Goal: Find specific page/section: Find specific page/section

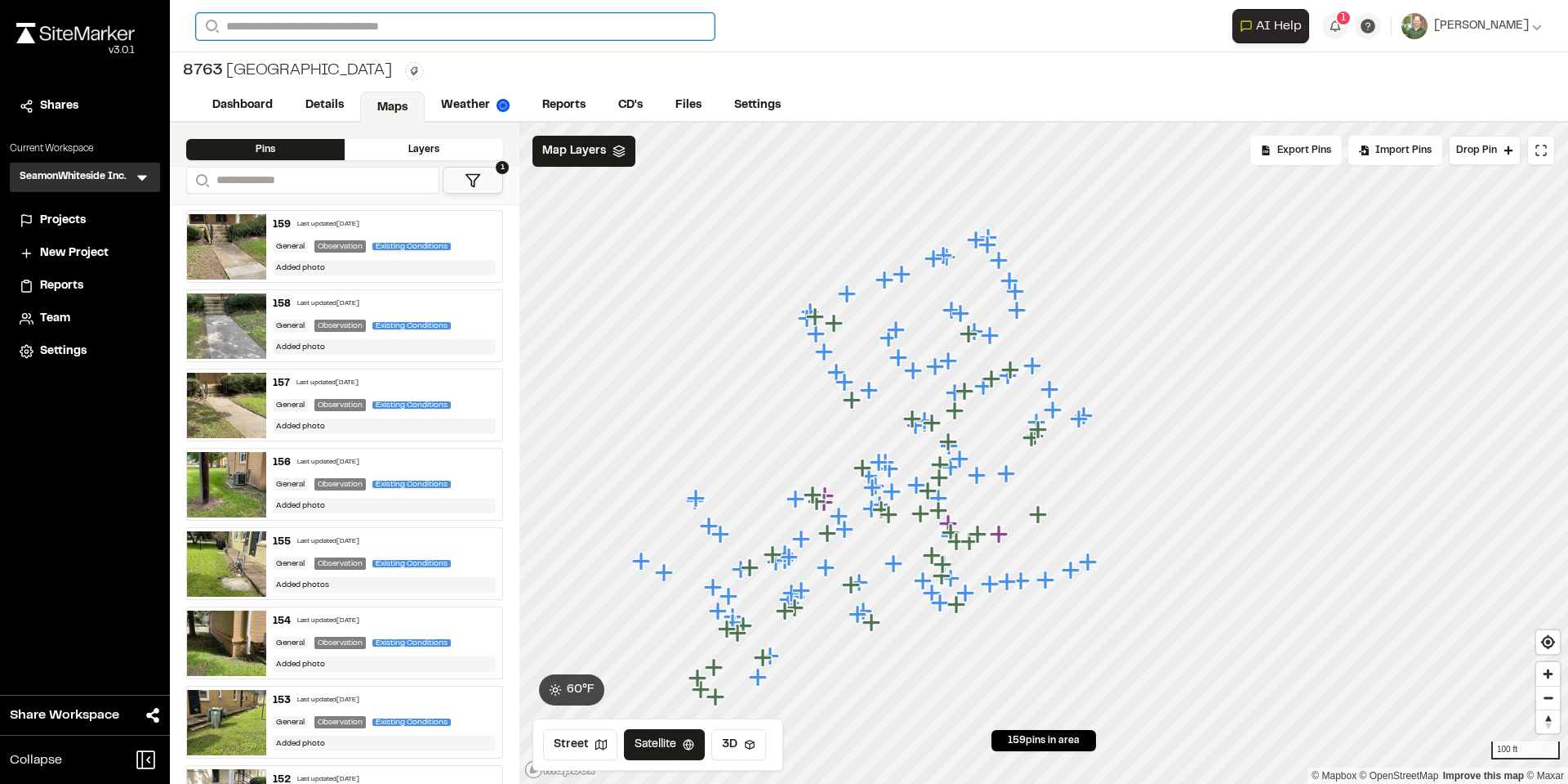
click at [450, 27] on input "Search" at bounding box center [455, 26] width 518 height 27
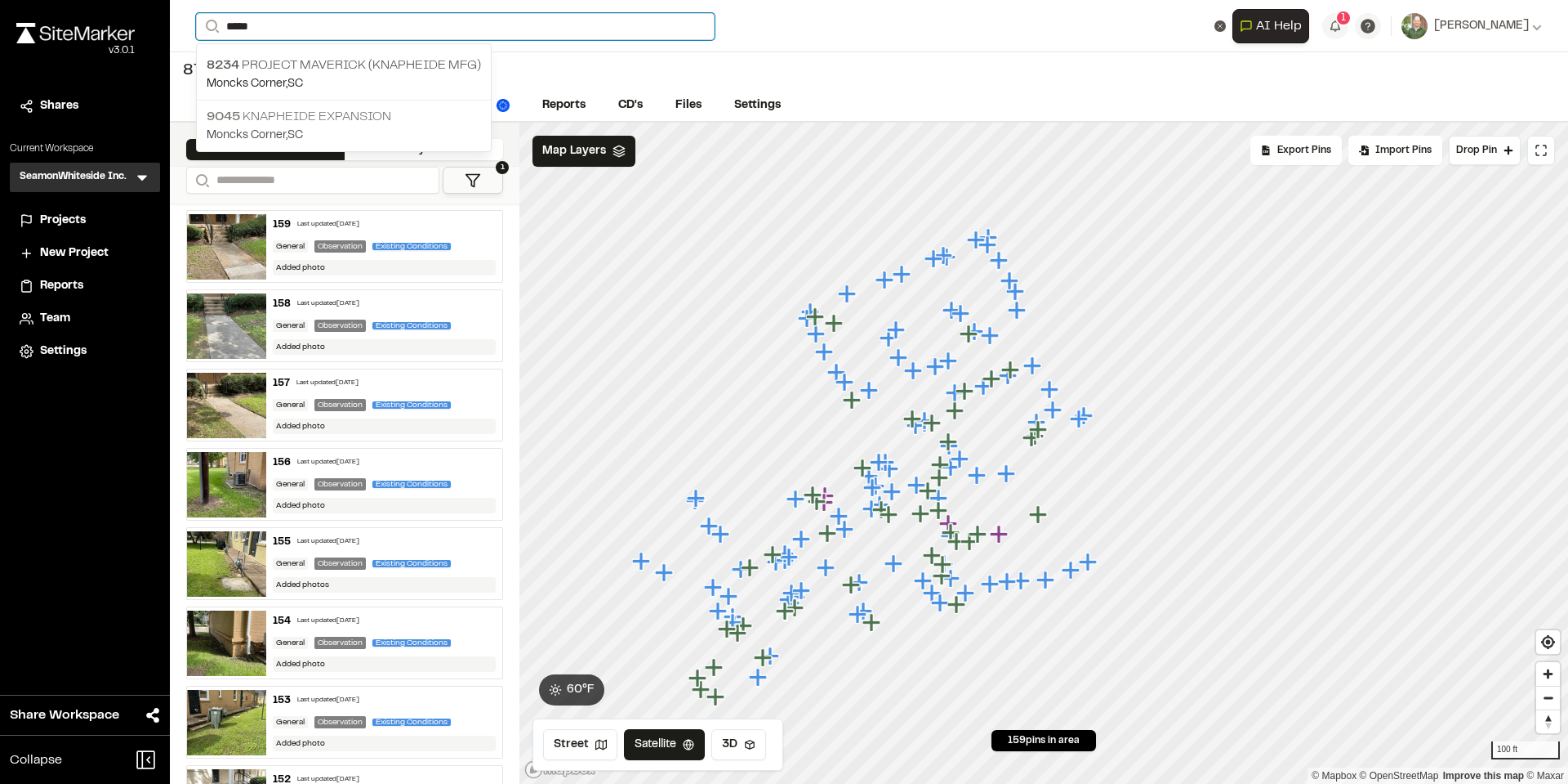
type input "*****"
drag, startPoint x: 335, startPoint y: 110, endPoint x: 349, endPoint y: 110, distance: 14.0
click at [335, 110] on p "9045 Knapheide Expansion" at bounding box center [343, 117] width 274 height 20
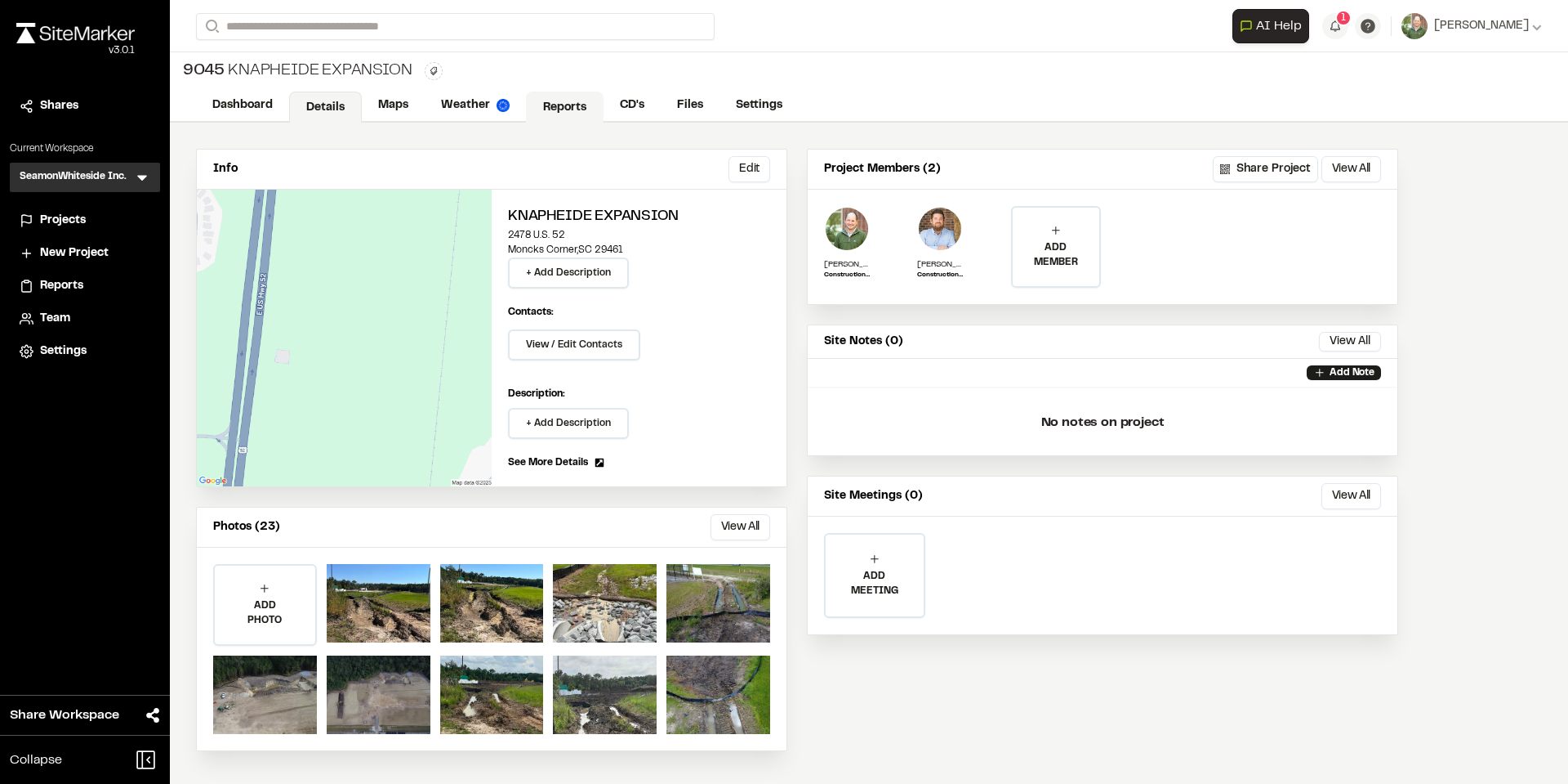
click at [573, 100] on link "Reports" at bounding box center [565, 106] width 77 height 31
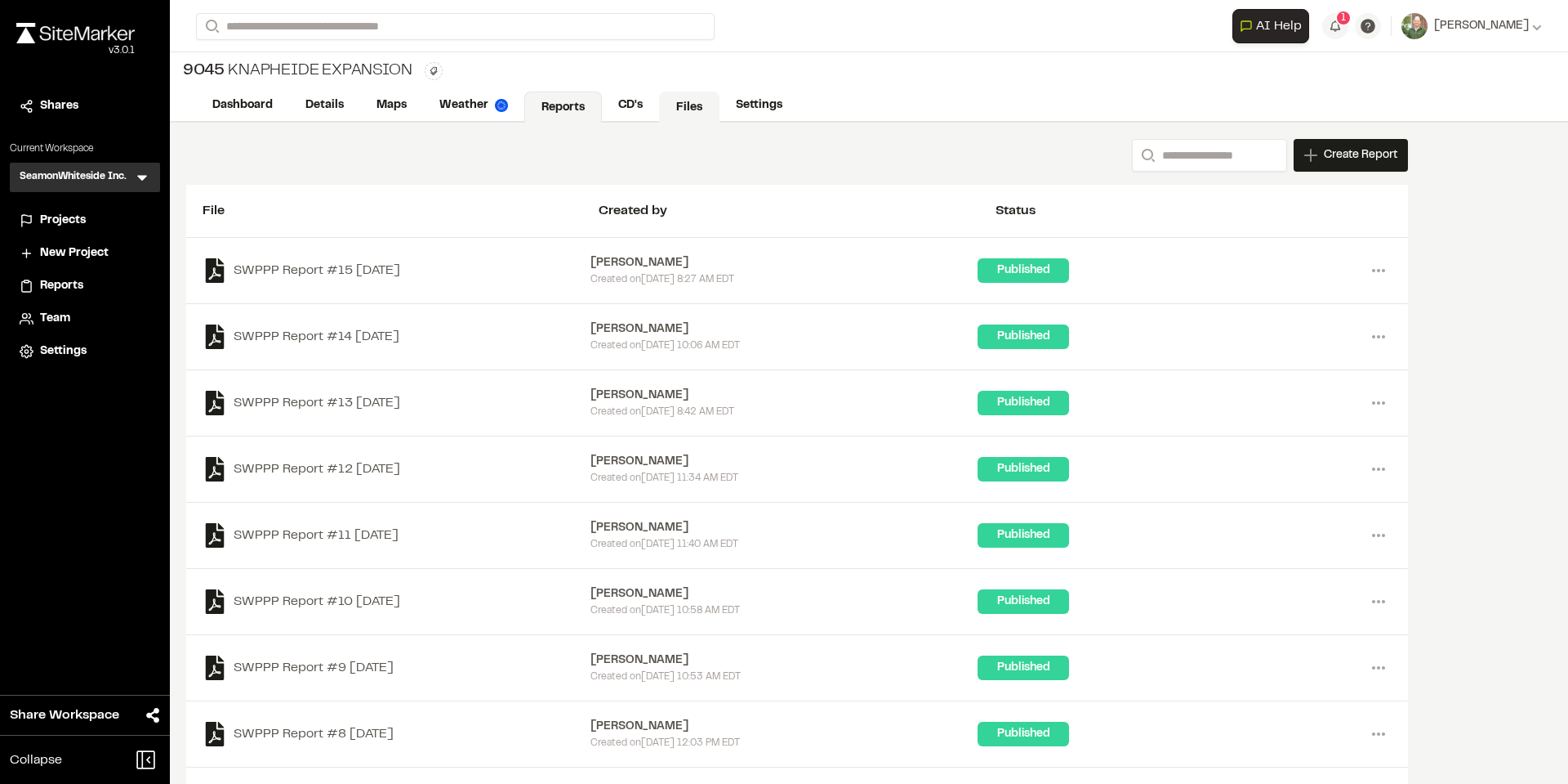
click at [692, 109] on link "Files" at bounding box center [689, 106] width 60 height 31
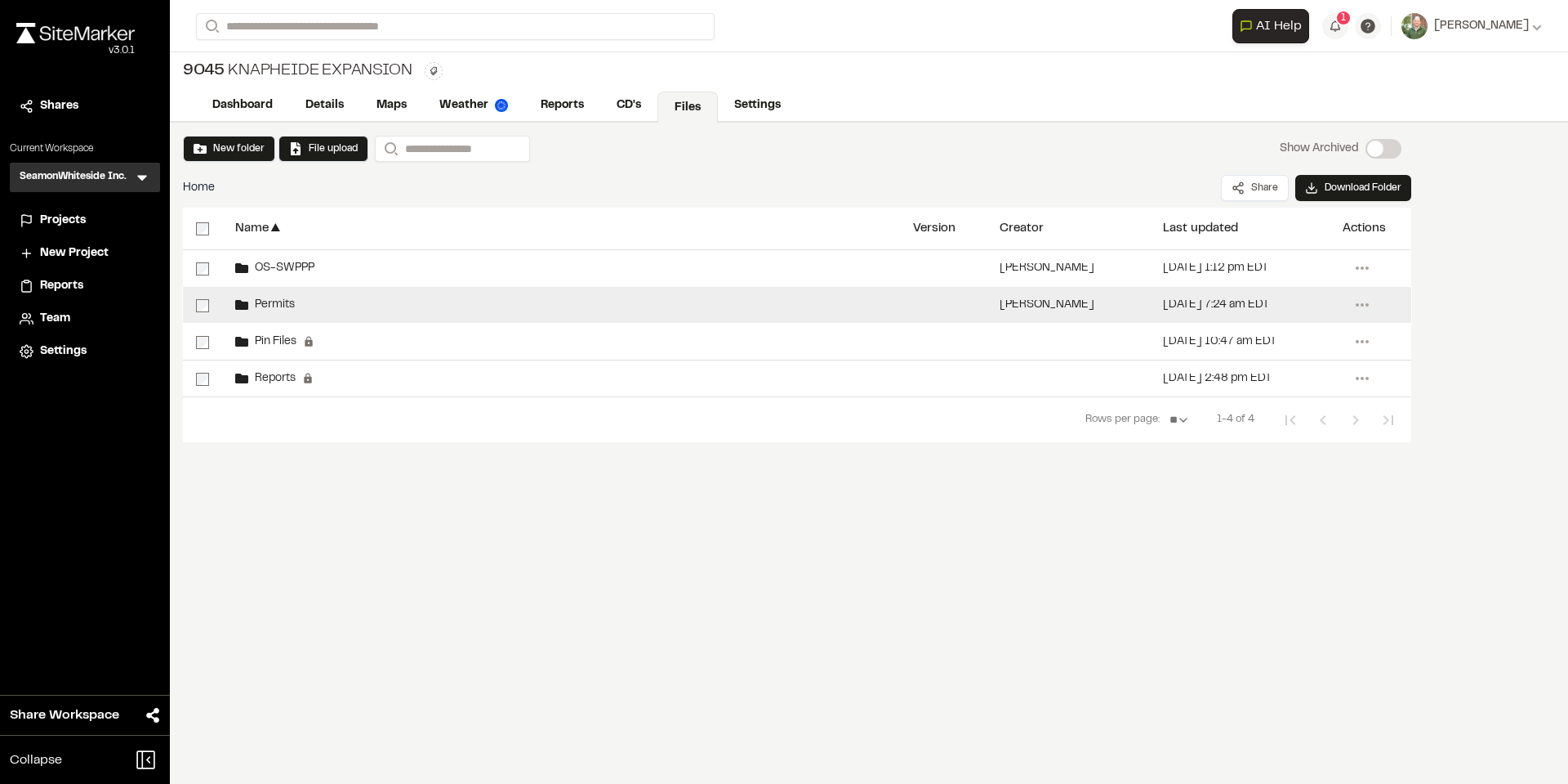
click at [277, 307] on span "Permits" at bounding box center [271, 305] width 46 height 11
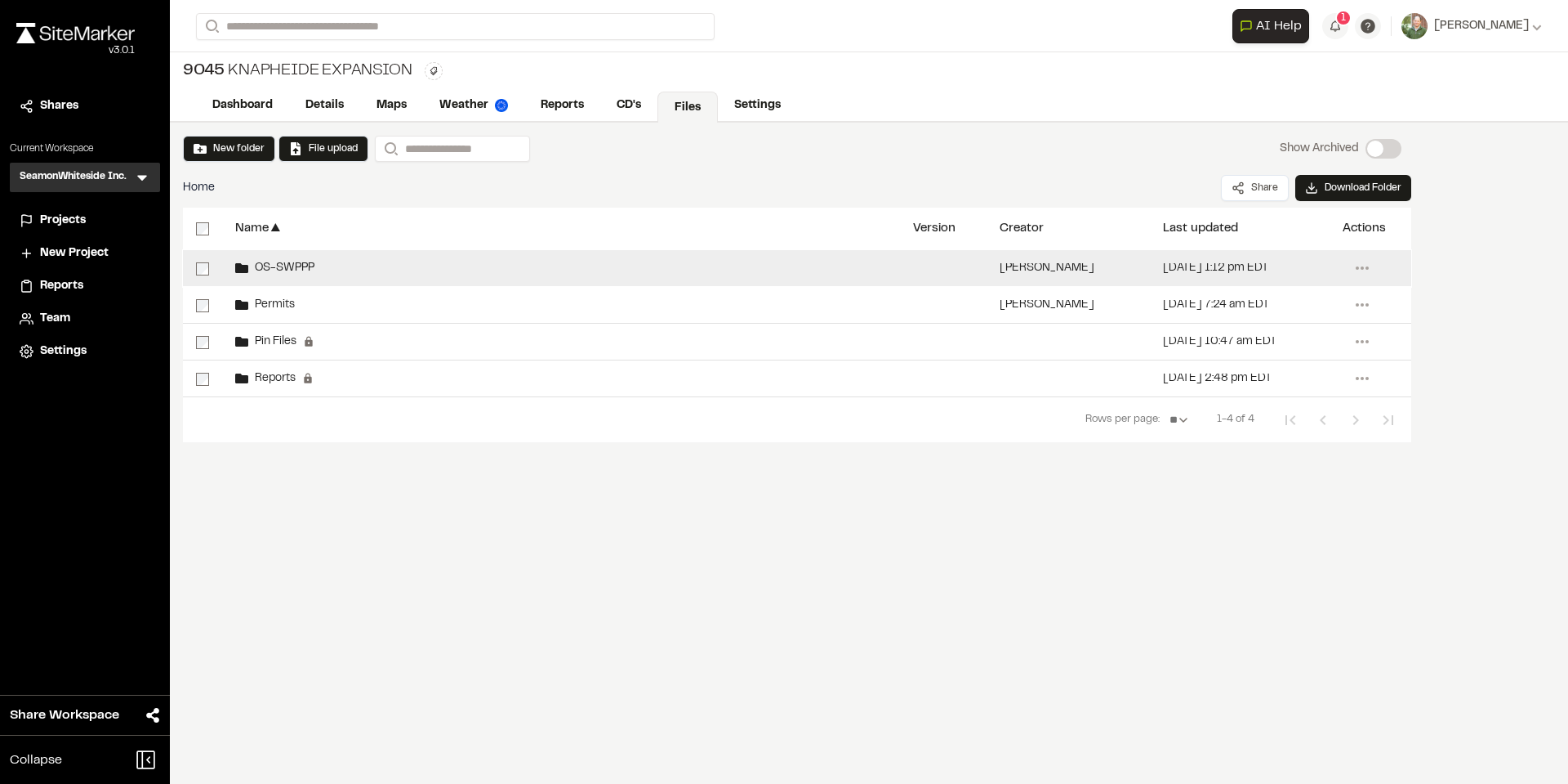
click at [293, 268] on span "OS-SWPPP" at bounding box center [281, 268] width 66 height 11
click at [296, 263] on span "OS-SWPPP" at bounding box center [281, 268] width 66 height 11
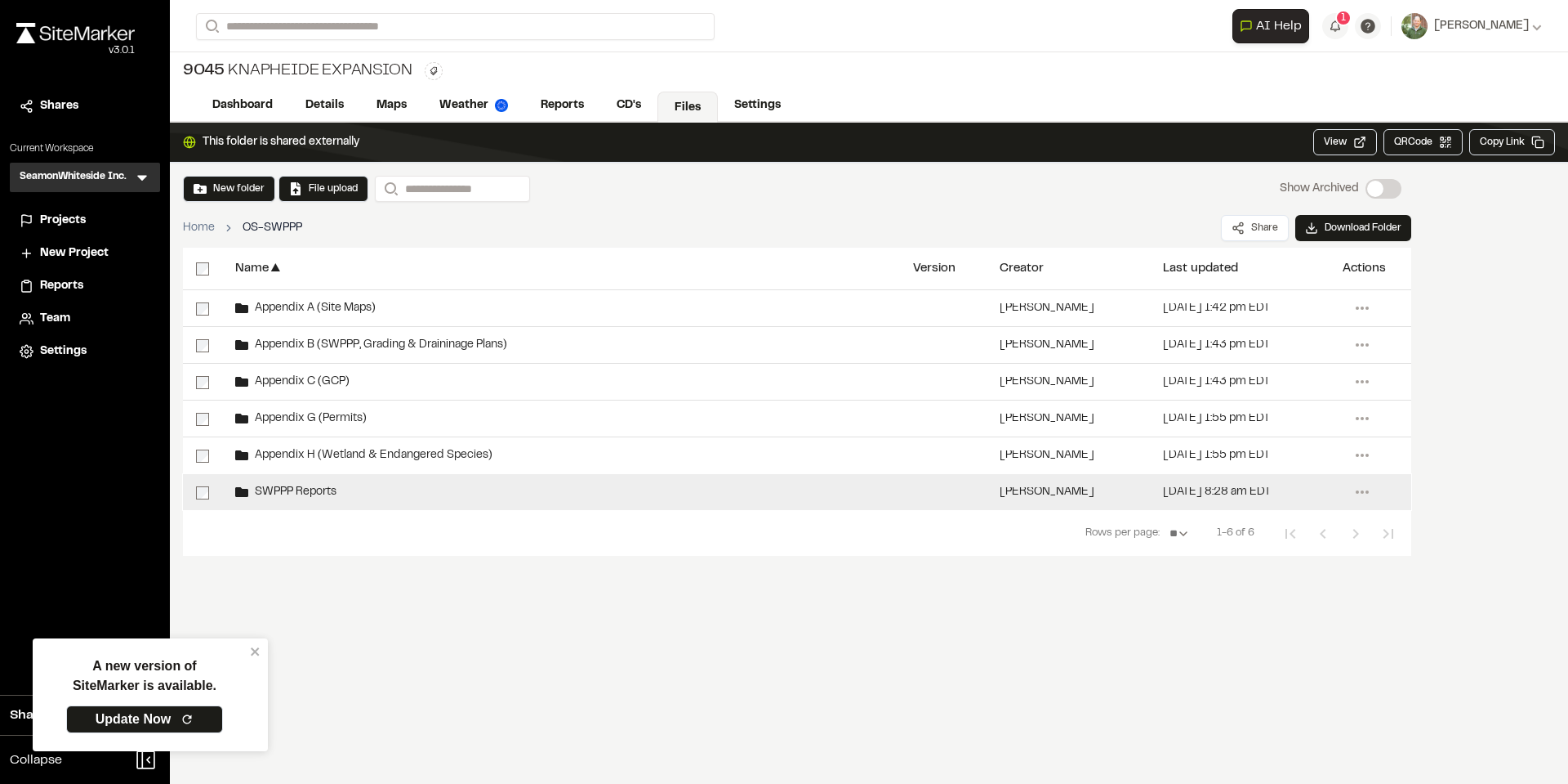
click at [312, 494] on span "SWPPP Reports" at bounding box center [292, 492] width 88 height 11
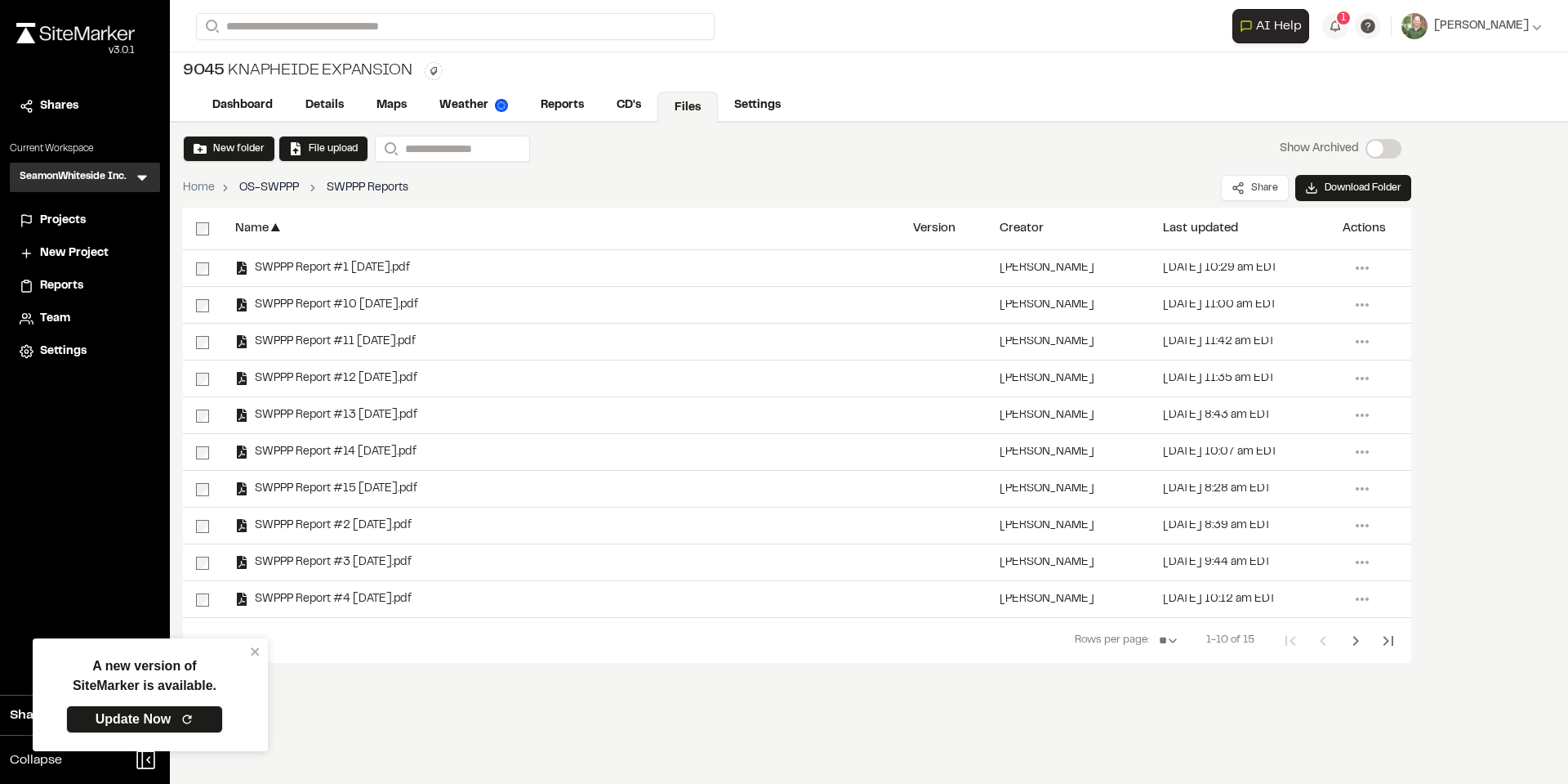
click at [283, 188] on link "OS-SWPPP" at bounding box center [269, 188] width 59 height 18
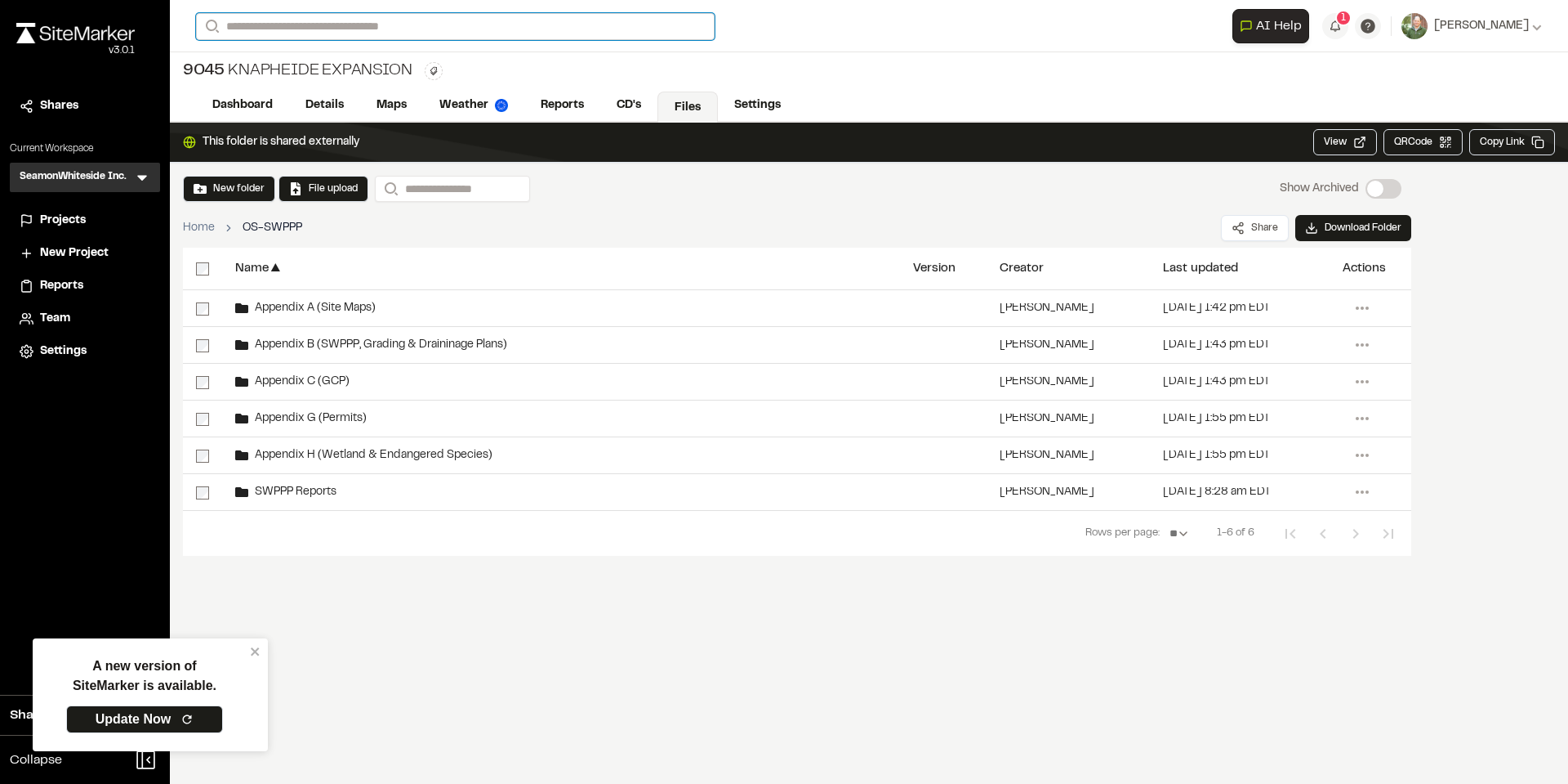
click at [371, 14] on input "Search" at bounding box center [455, 26] width 518 height 27
type input "*****"
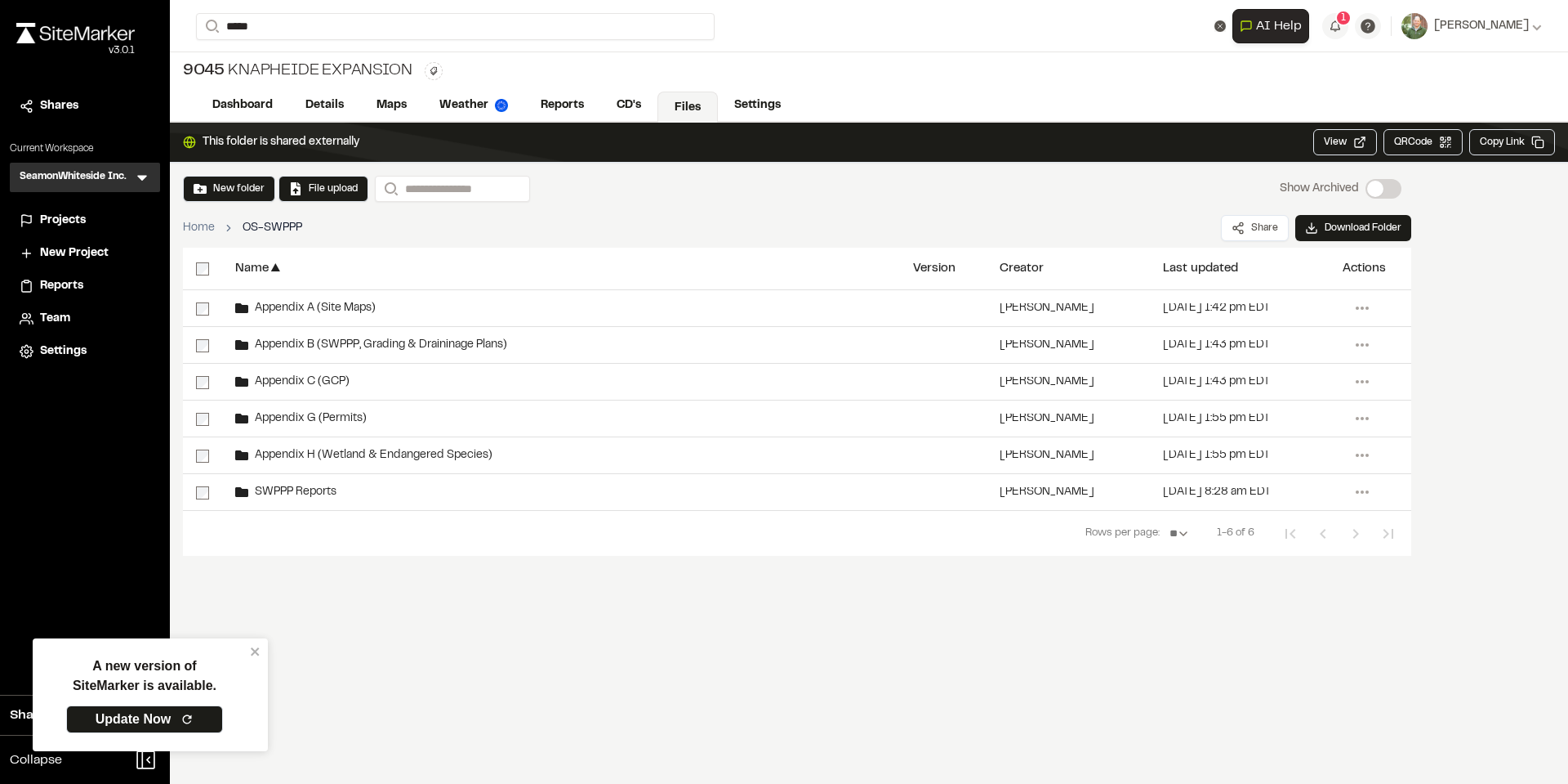
click at [347, 60] on p "8763 Meeting Street Manor" at bounding box center [326, 65] width 240 height 20
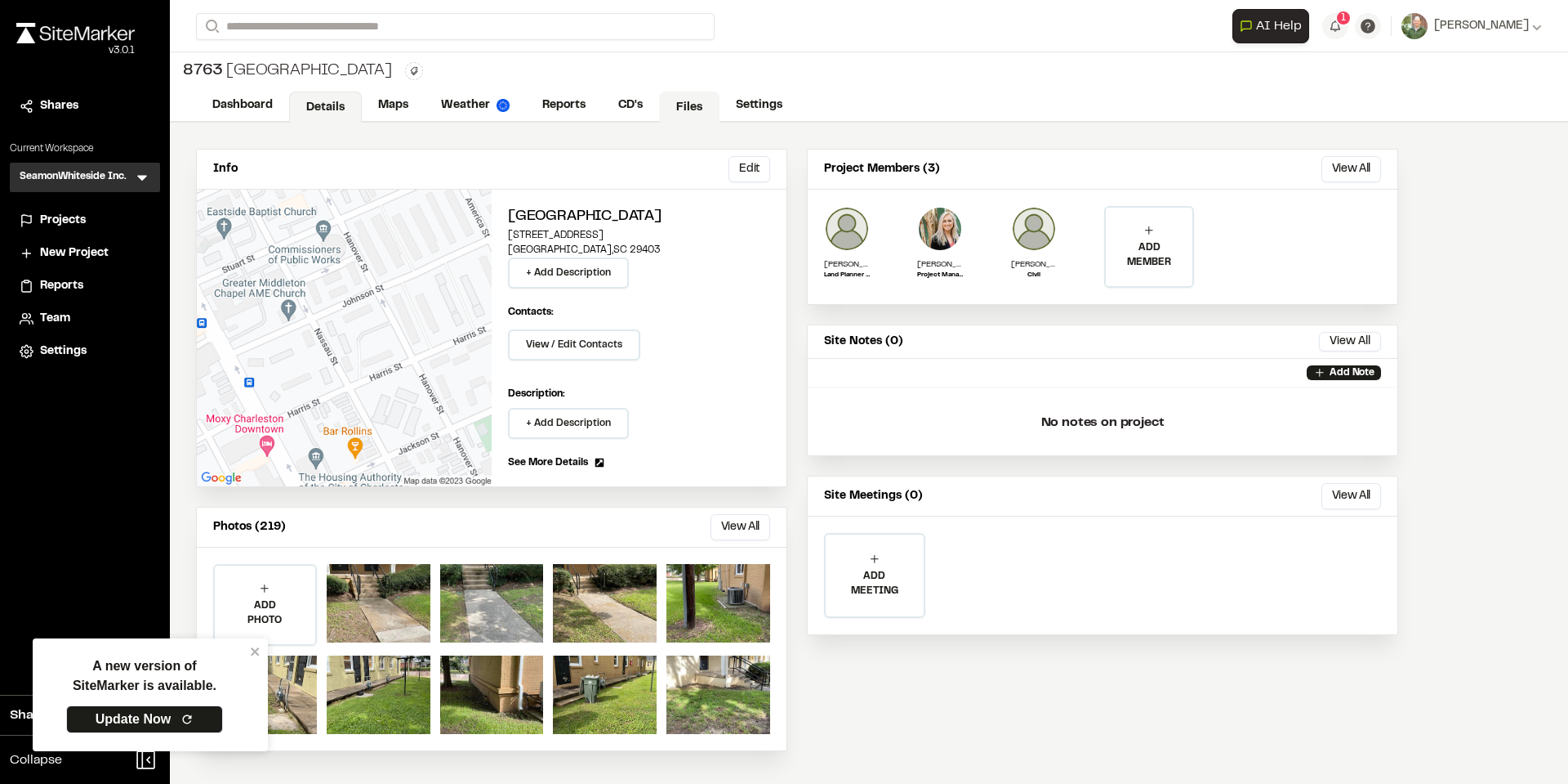
click at [687, 102] on link "Files" at bounding box center [689, 106] width 60 height 31
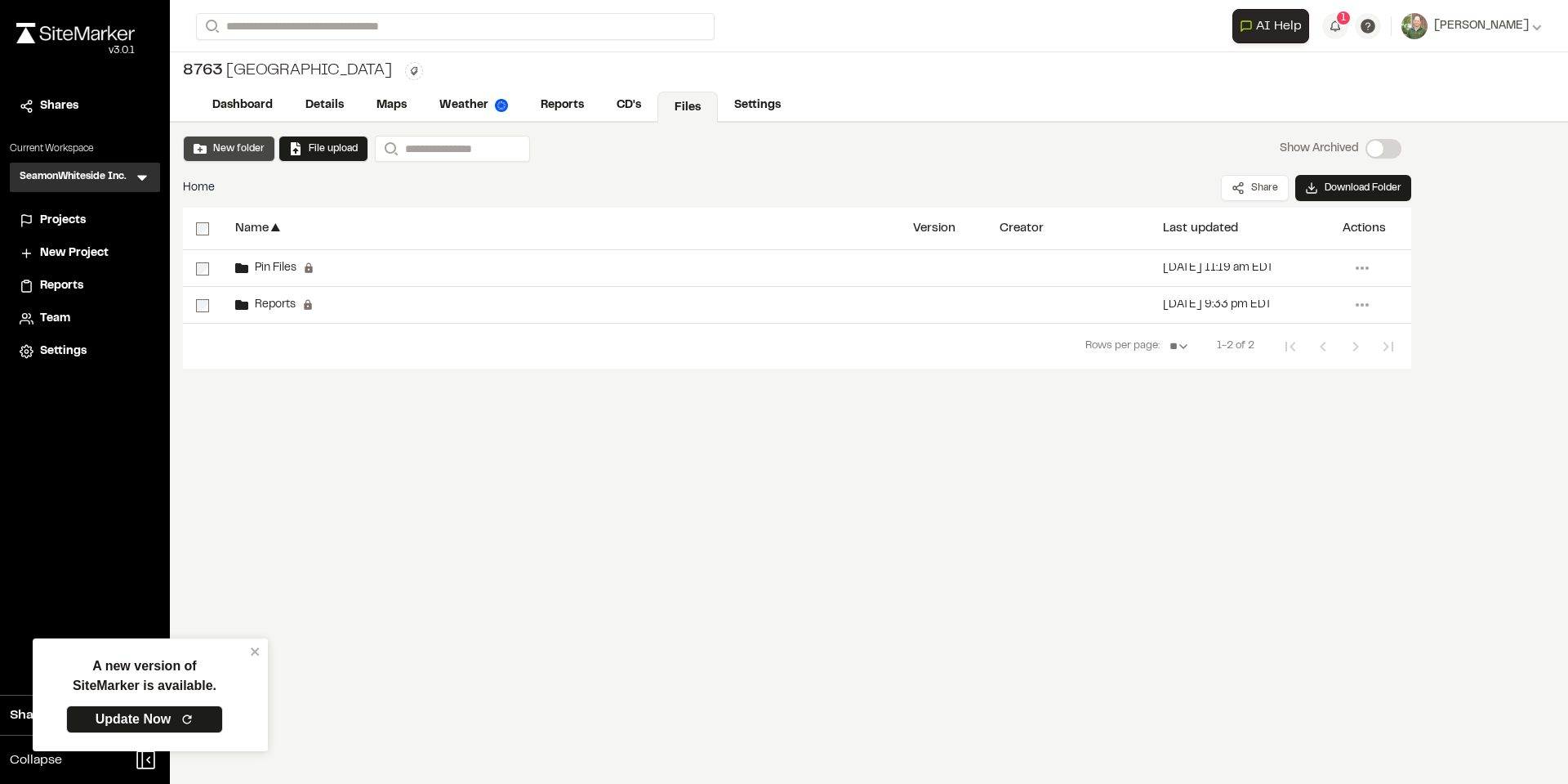
click at [246, 145] on button "New folder" at bounding box center [230, 148] width 71 height 15
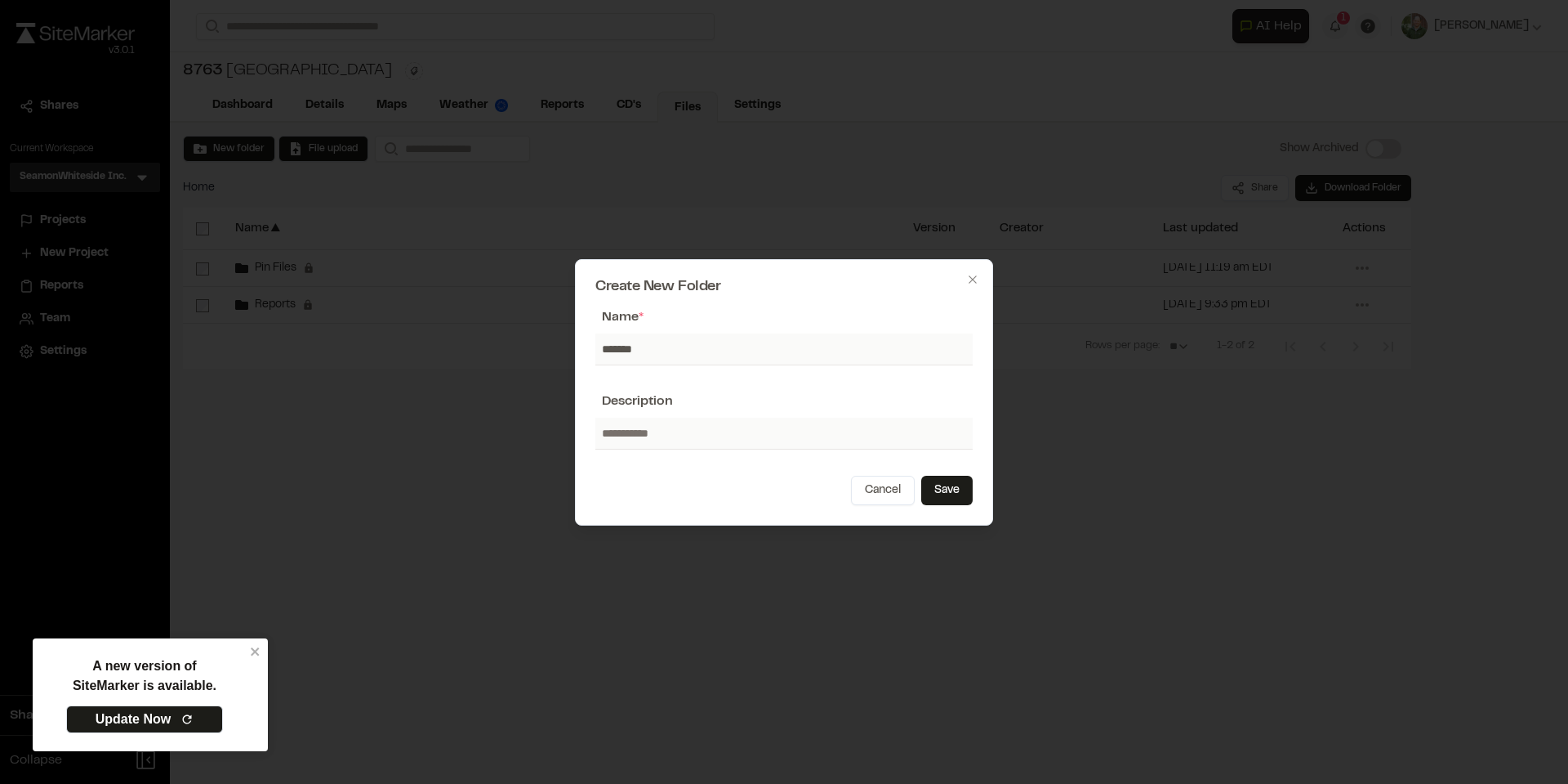
click at [615, 349] on input "*******" at bounding box center [784, 348] width 377 height 31
type input "********"
click at [950, 489] on button "Save" at bounding box center [947, 491] width 51 height 30
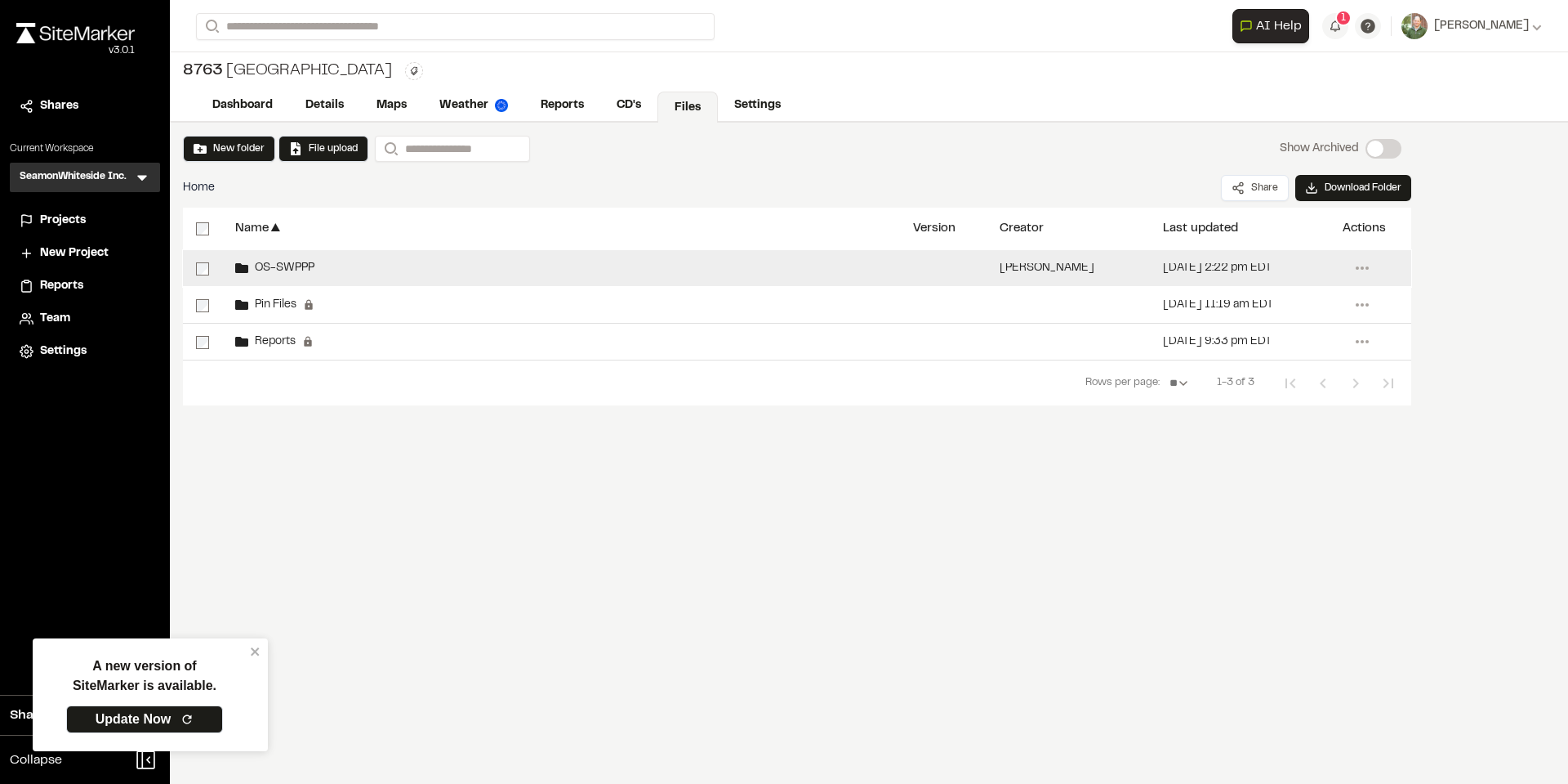
click at [298, 267] on span "OS-SWPPP" at bounding box center [281, 268] width 66 height 11
click at [285, 261] on div "OS-SWPPP" at bounding box center [275, 267] width 79 height 13
click at [293, 270] on span "OS-SWPPP" at bounding box center [281, 268] width 66 height 11
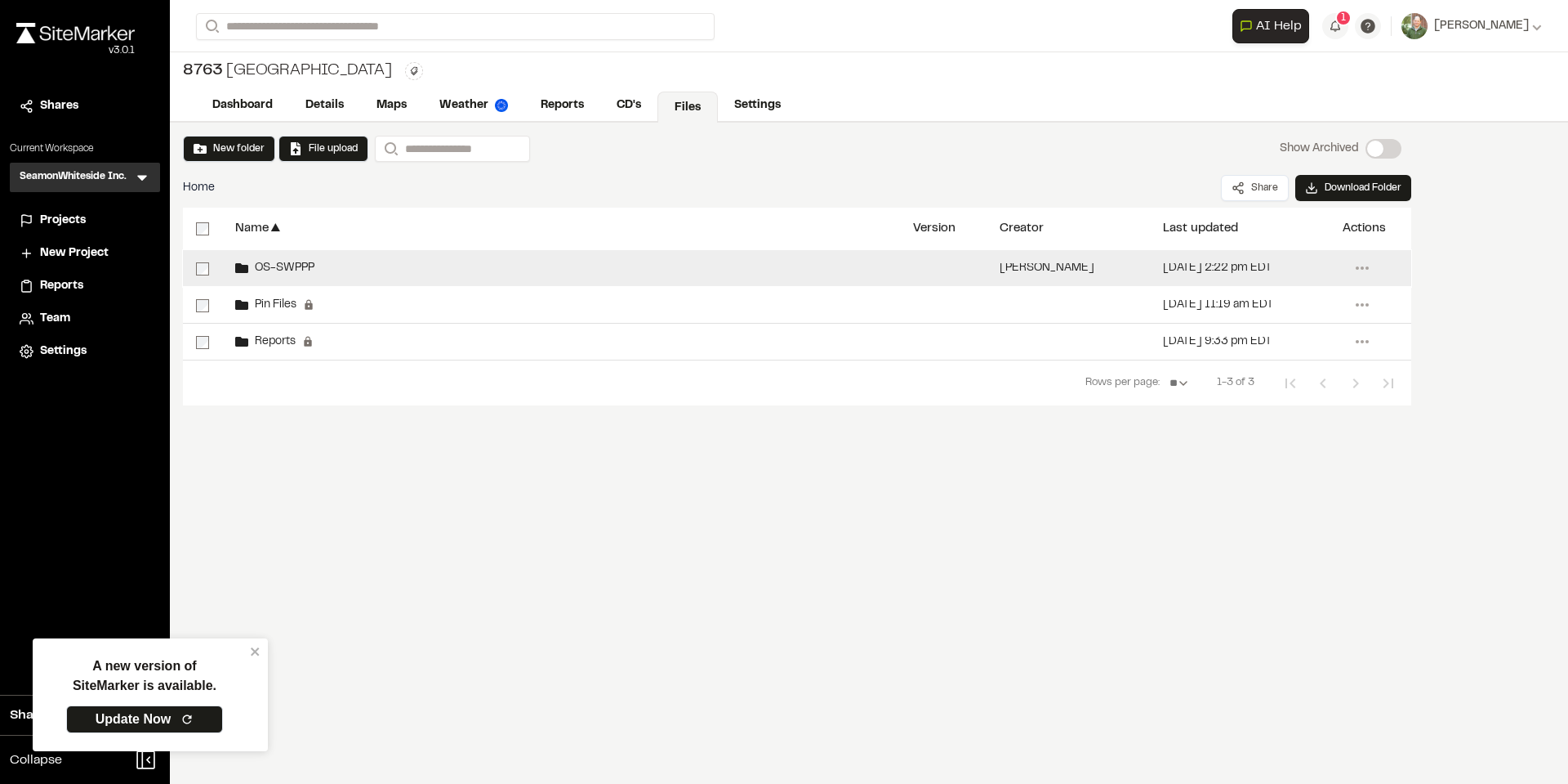
click at [293, 270] on span "OS-SWPPP" at bounding box center [281, 268] width 66 height 11
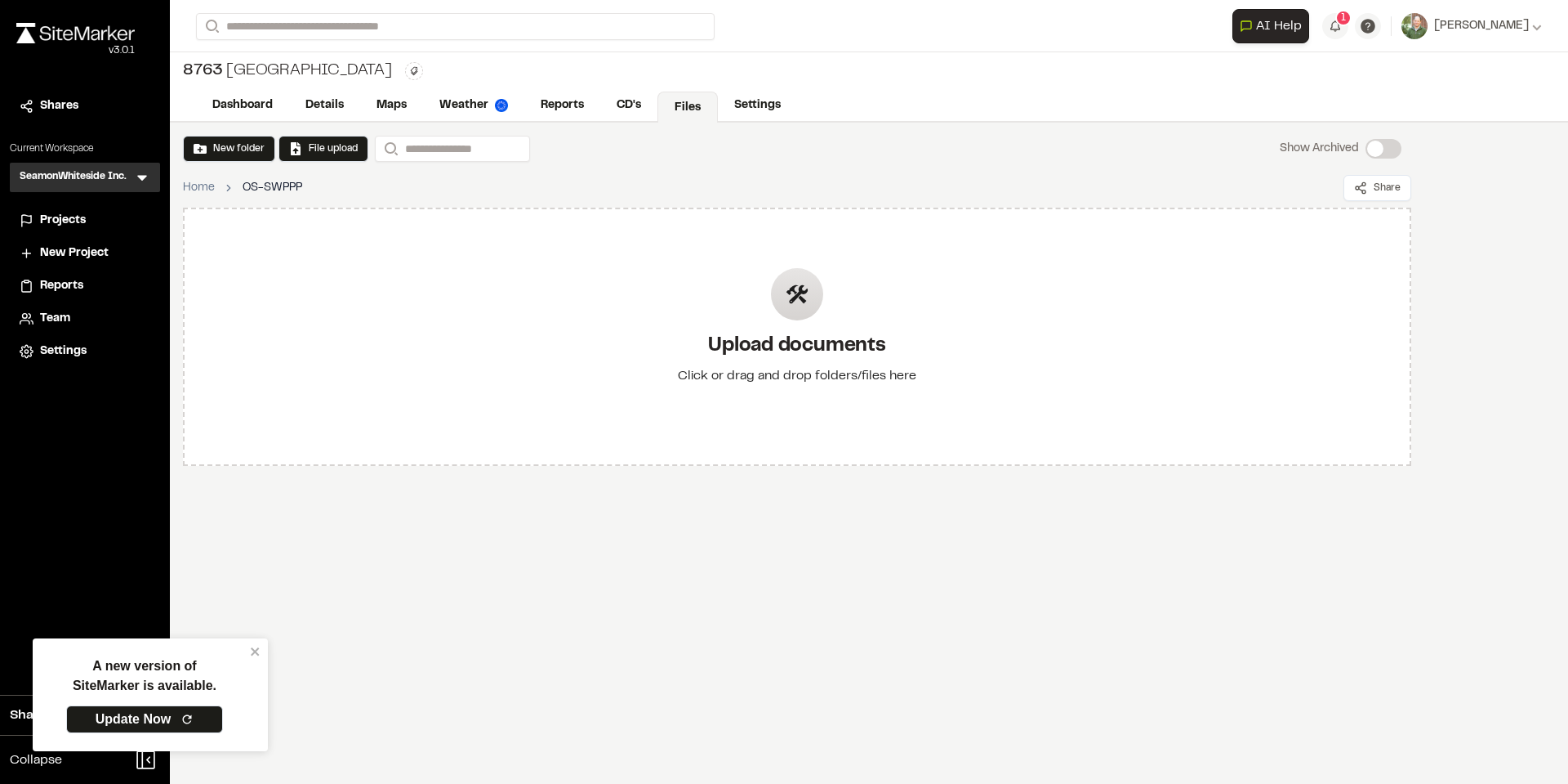
click at [227, 135] on div "New folder File upload Search Show Archived Show Archived Home OS-SWPPP Share U…" at bounding box center [797, 301] width 1254 height 356
click at [233, 152] on button "New folder" at bounding box center [230, 148] width 71 height 15
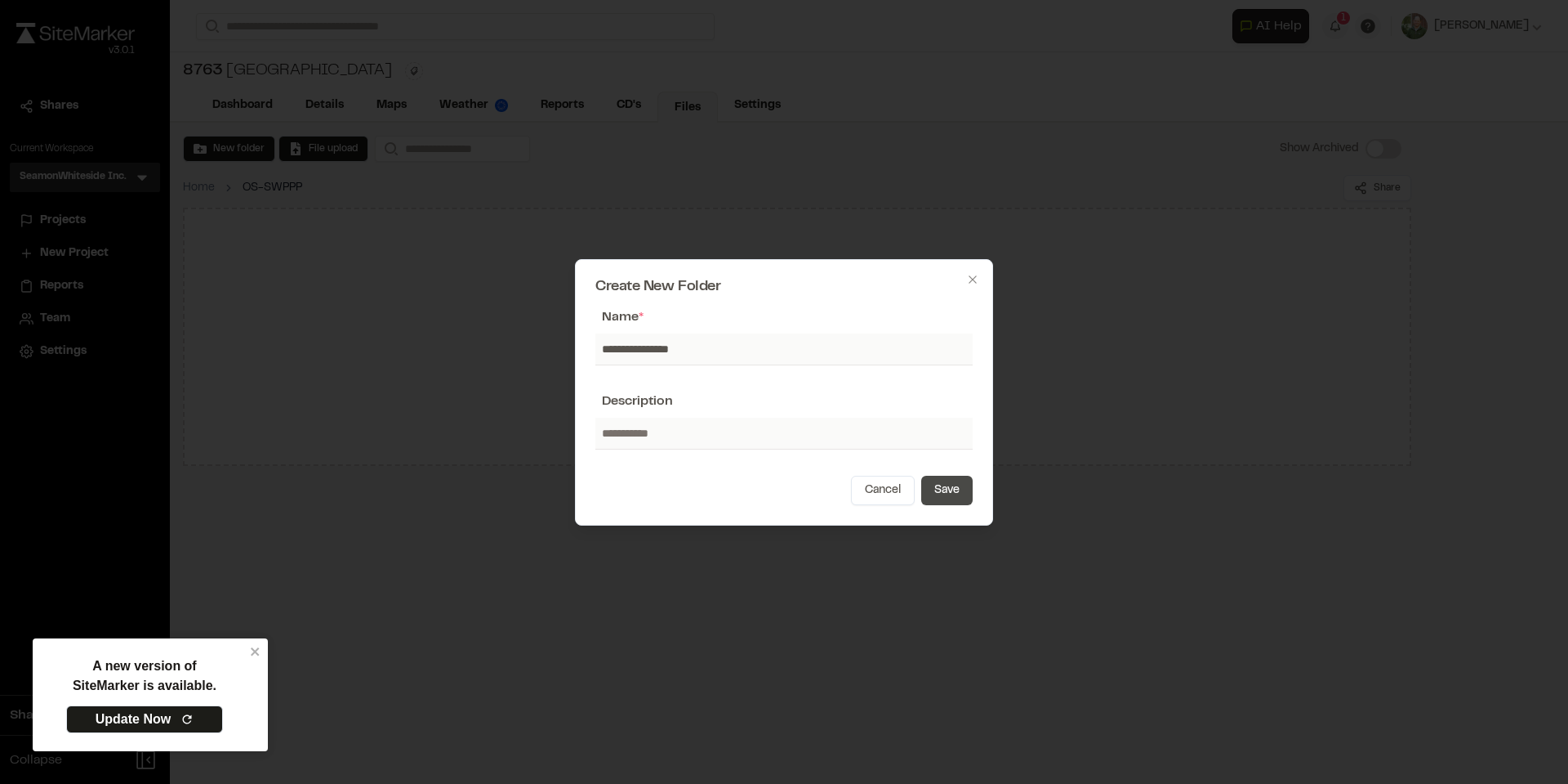
type input "**********"
click at [954, 489] on button "Save" at bounding box center [947, 491] width 51 height 30
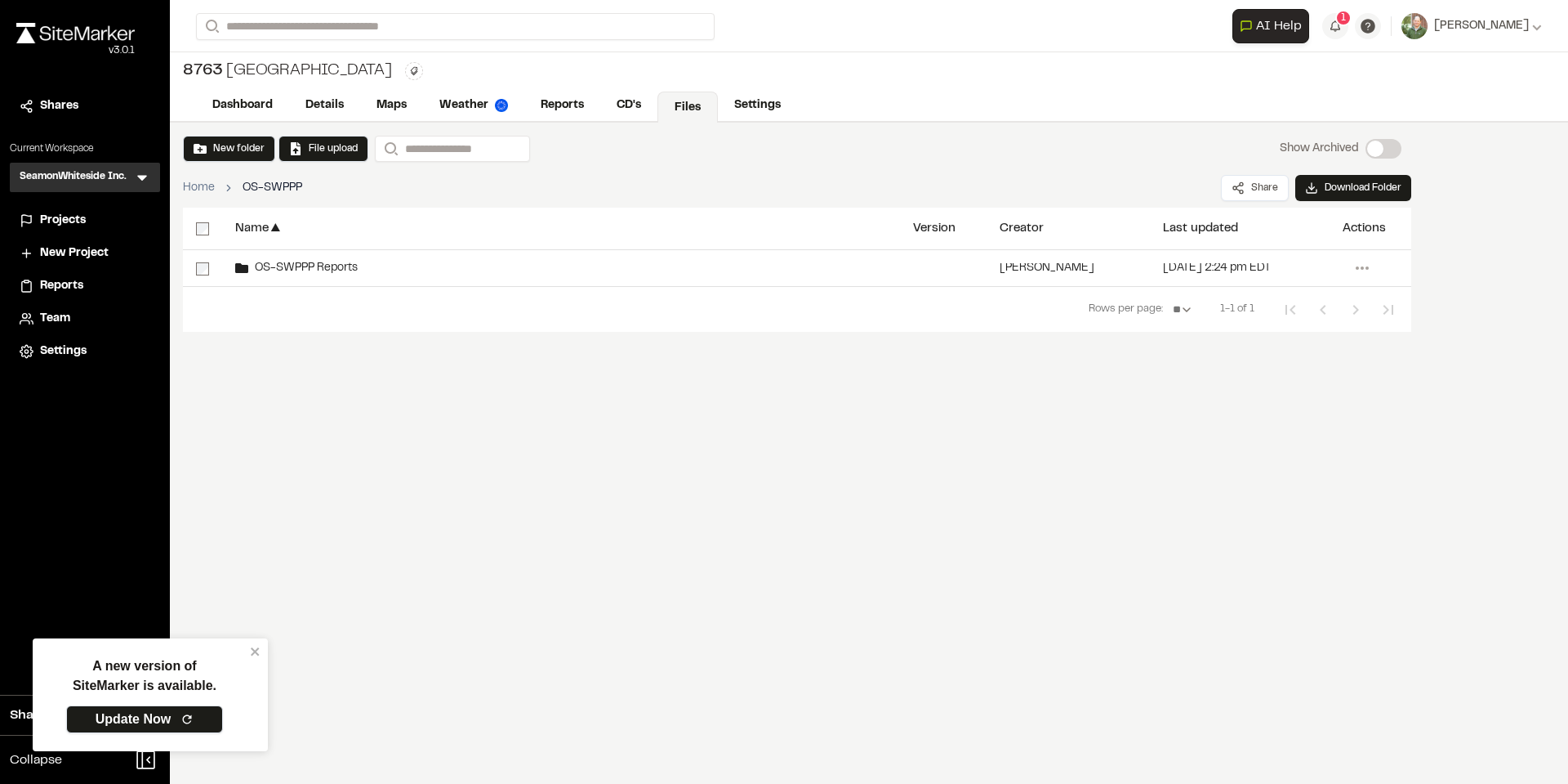
click at [138, 724] on link "Update Now" at bounding box center [144, 720] width 157 height 28
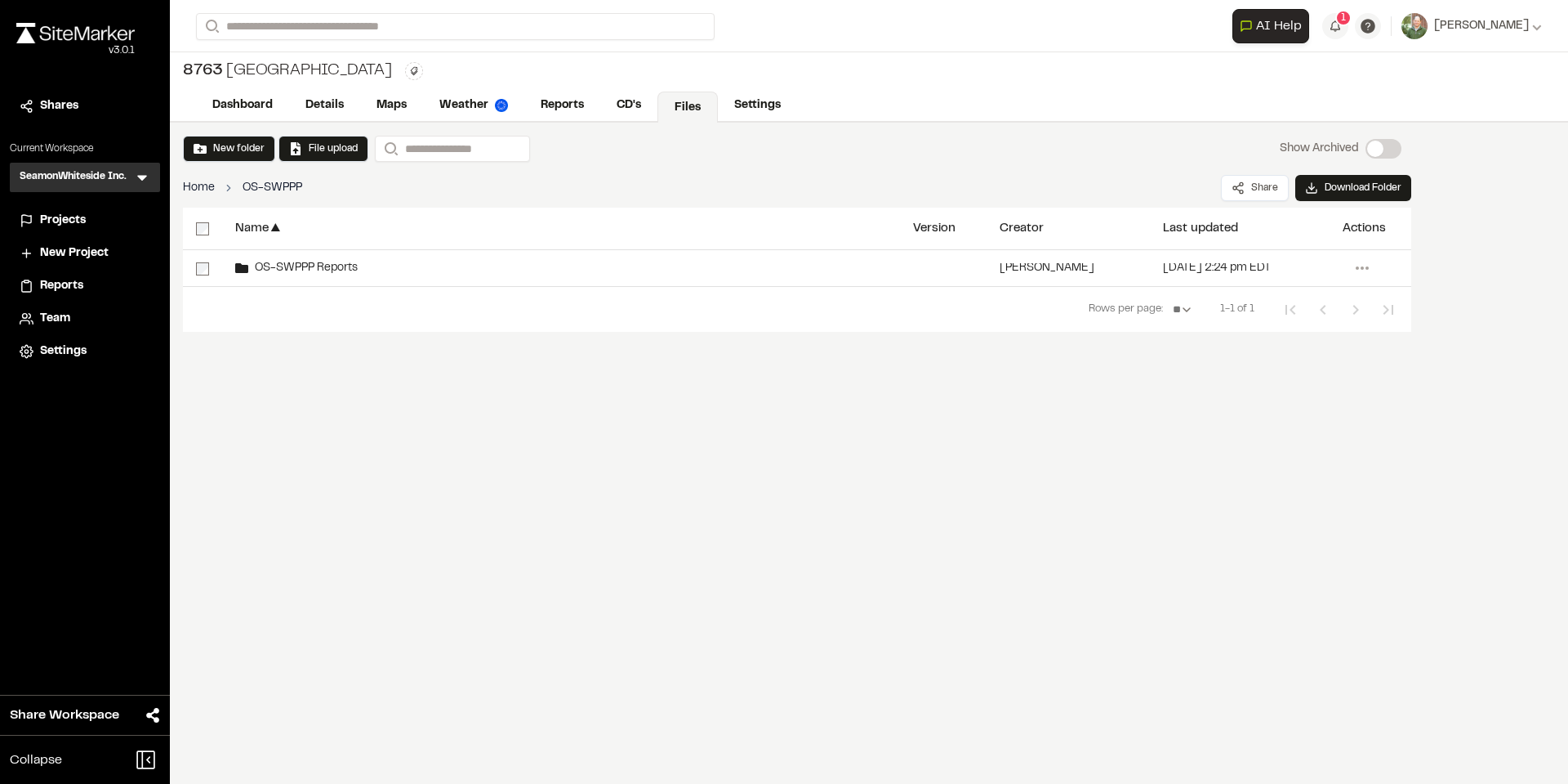
click at [196, 186] on link "Home" at bounding box center [199, 188] width 32 height 18
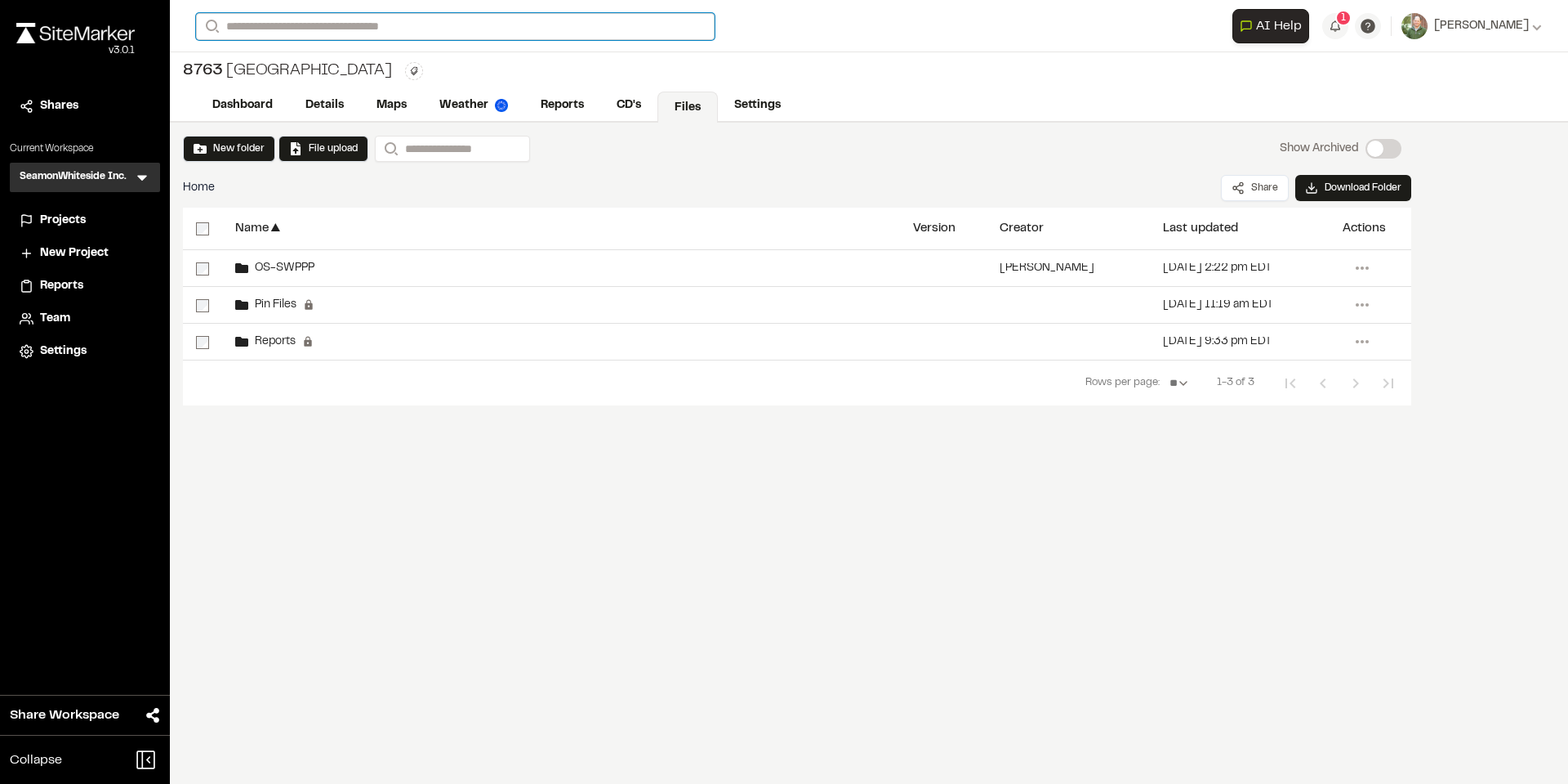
click at [475, 21] on input "Search" at bounding box center [455, 26] width 518 height 27
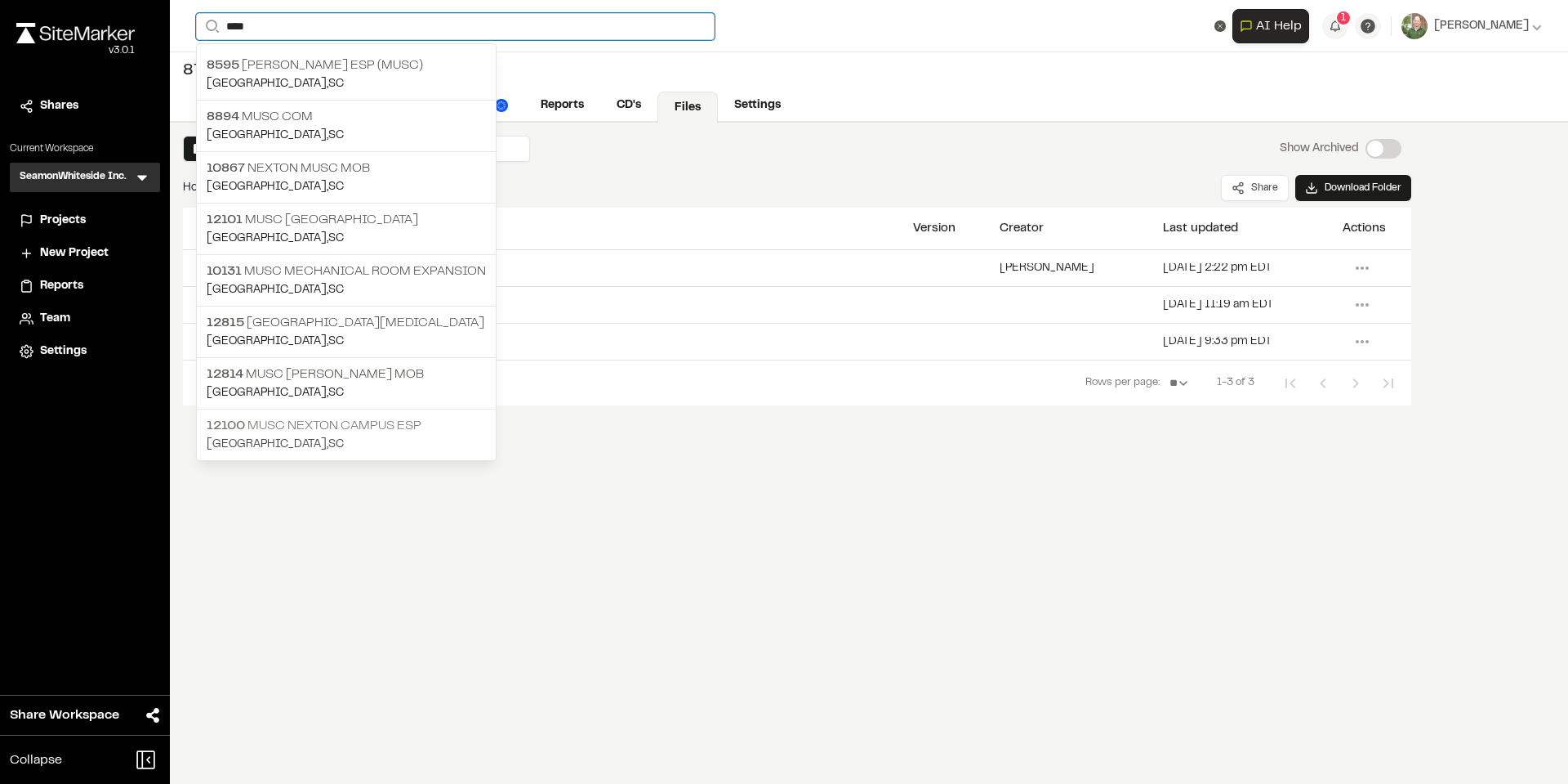
type input "****"
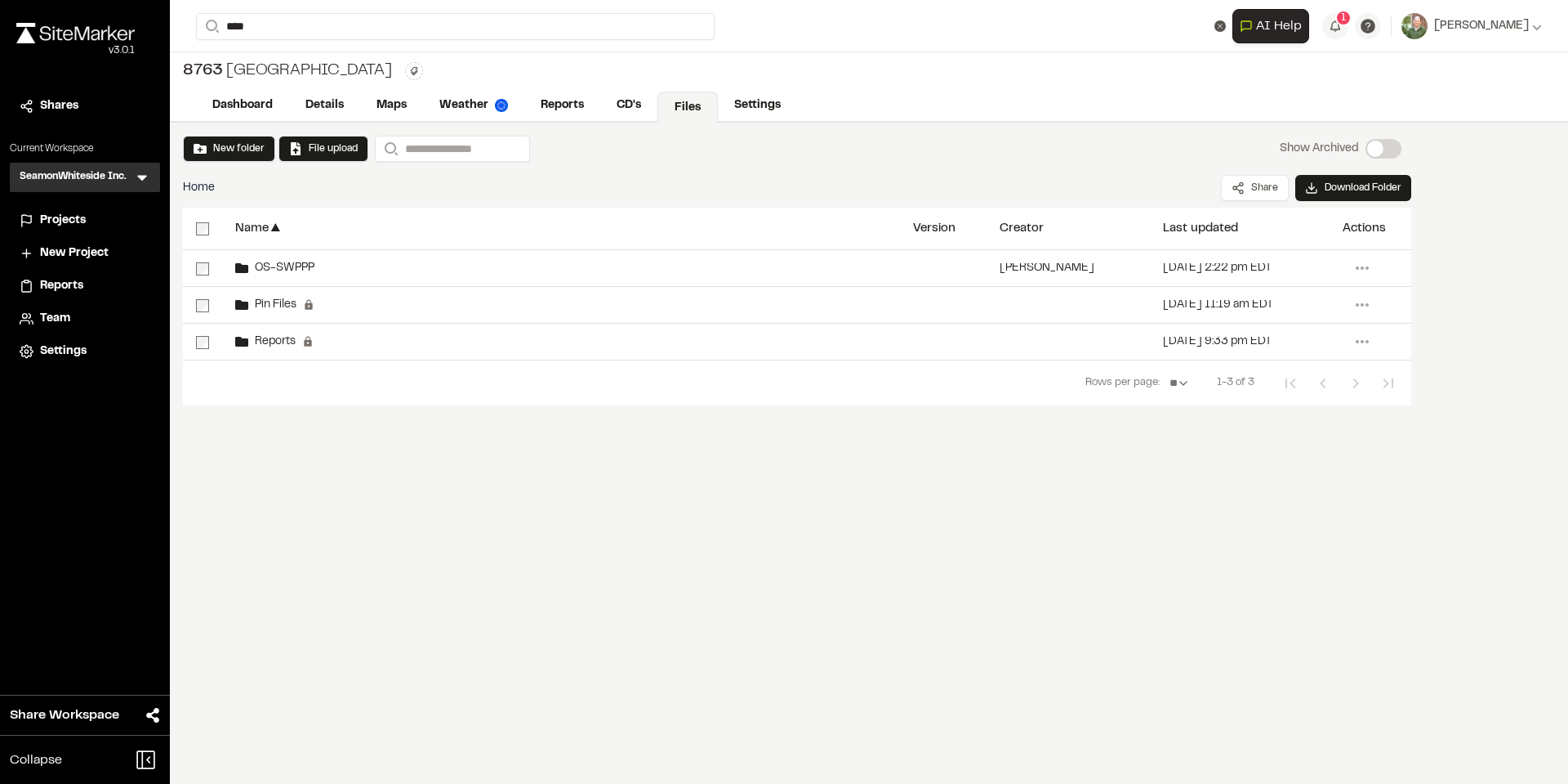
click at [327, 425] on p "12100 MUSC Nexton Campus ESP" at bounding box center [346, 426] width 279 height 20
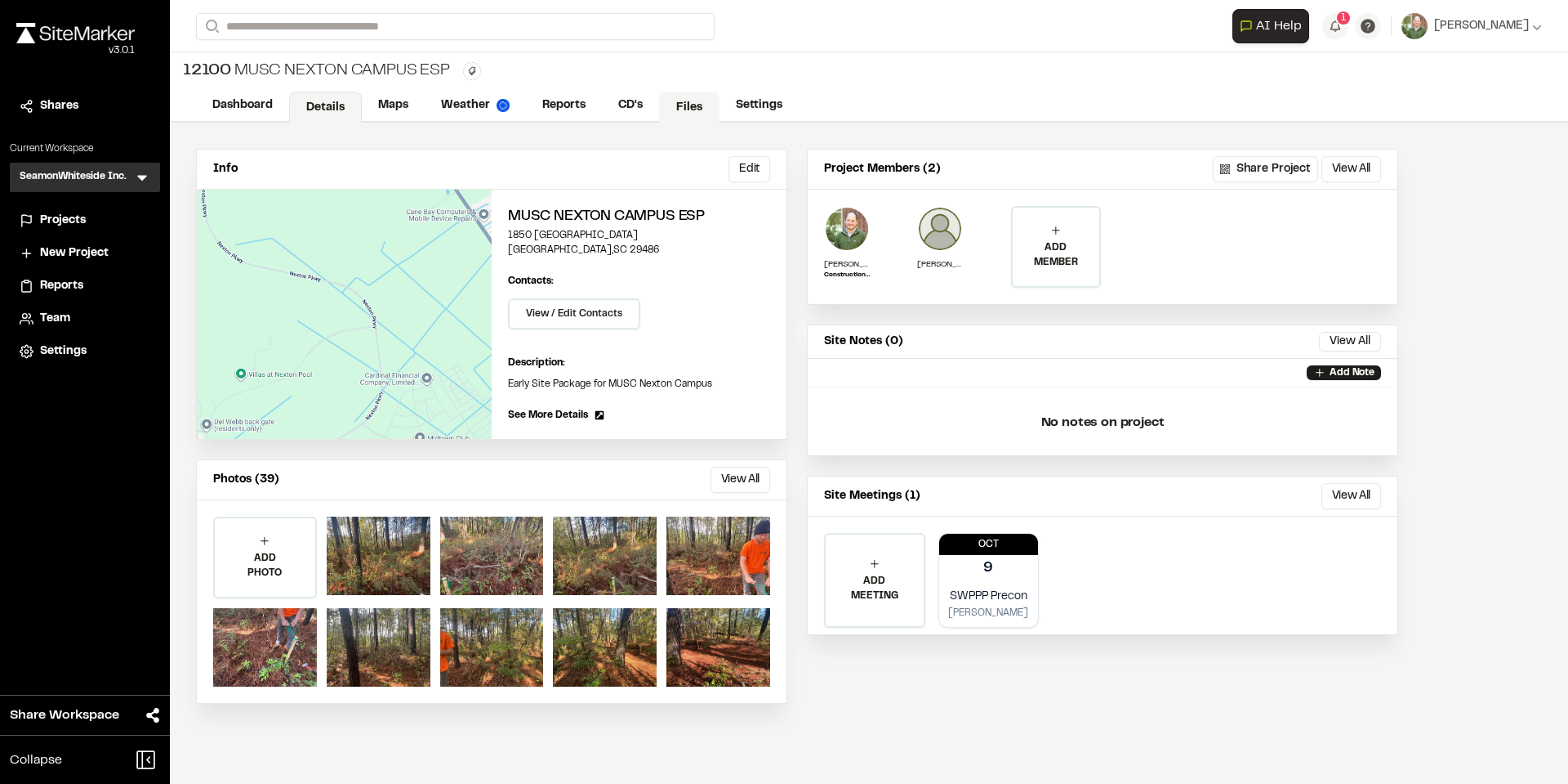
click at [692, 101] on link "Files" at bounding box center [689, 106] width 60 height 31
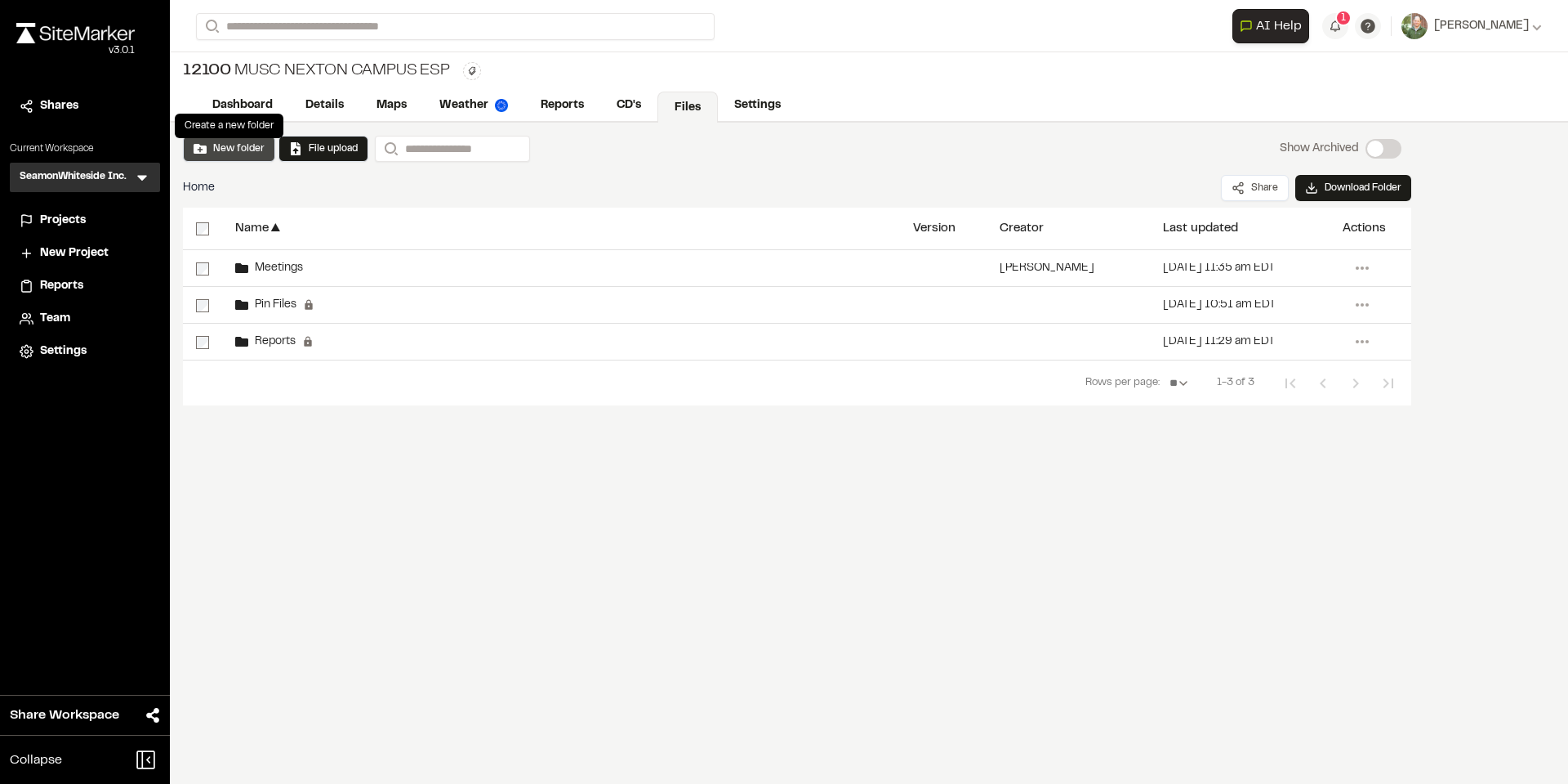
click at [229, 147] on button "New folder" at bounding box center [230, 148] width 71 height 15
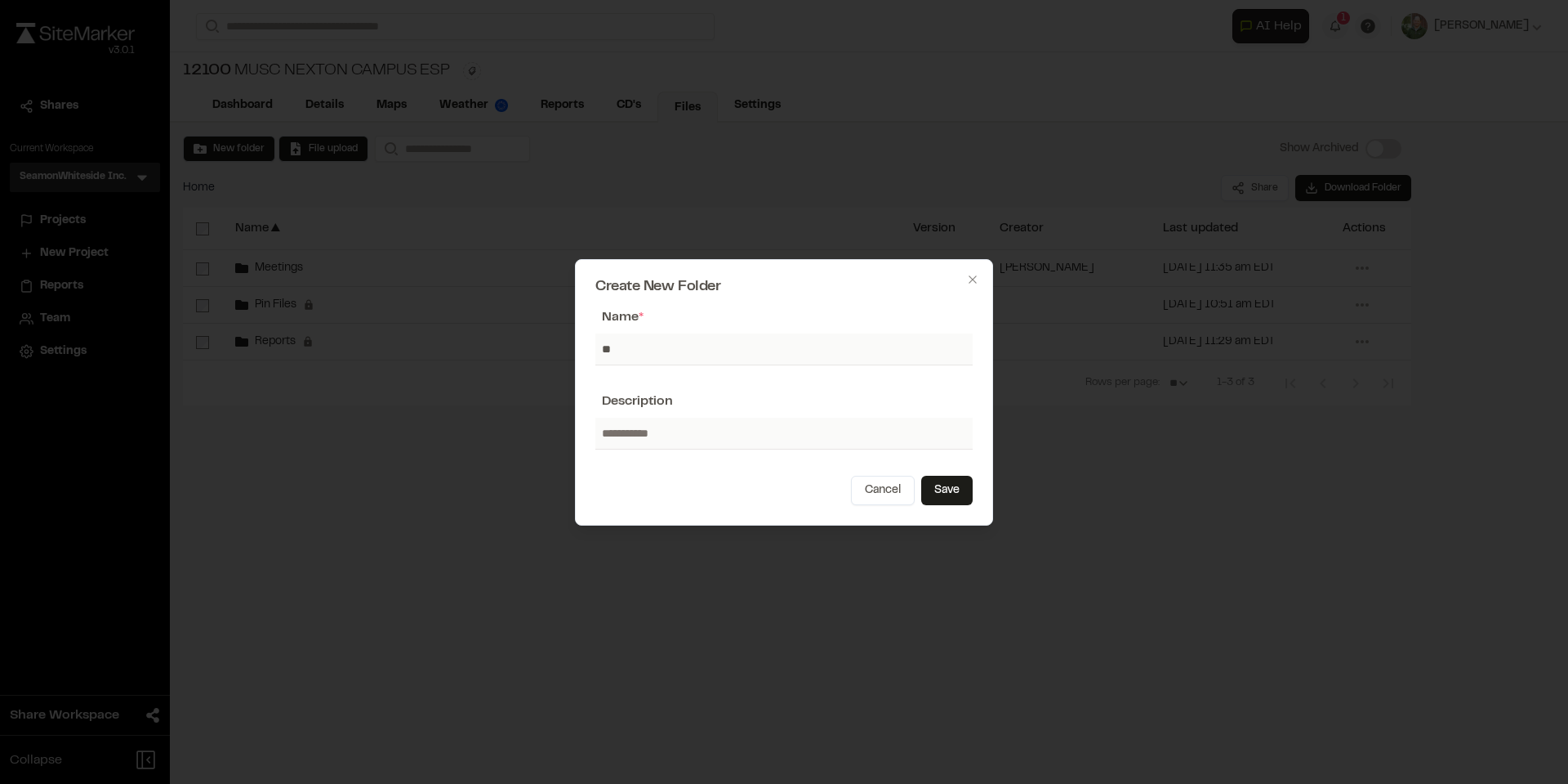
type input "********"
click at [947, 490] on button "Save" at bounding box center [947, 491] width 51 height 30
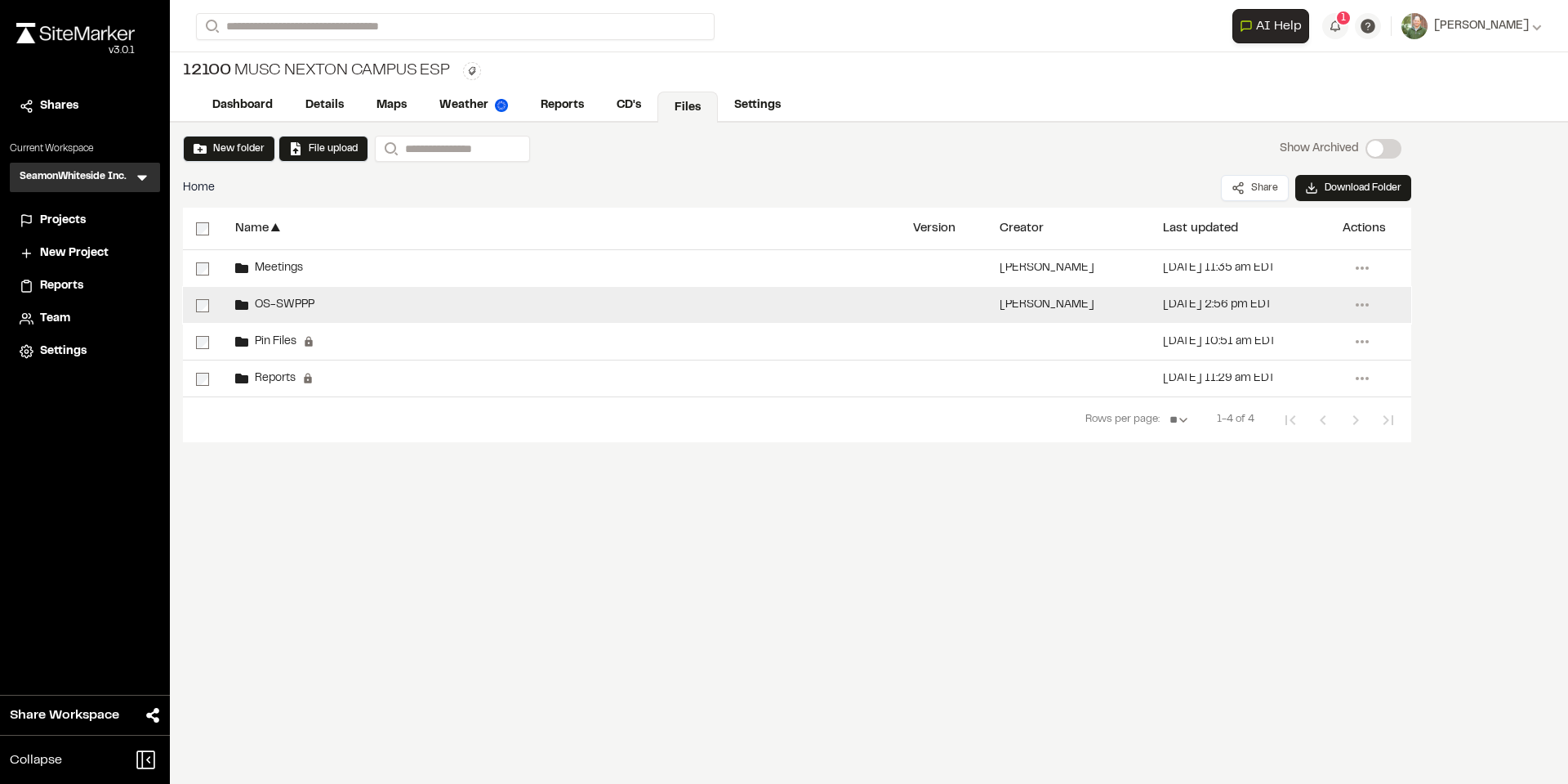
click at [279, 305] on span "OS-SWPPP" at bounding box center [281, 305] width 66 height 11
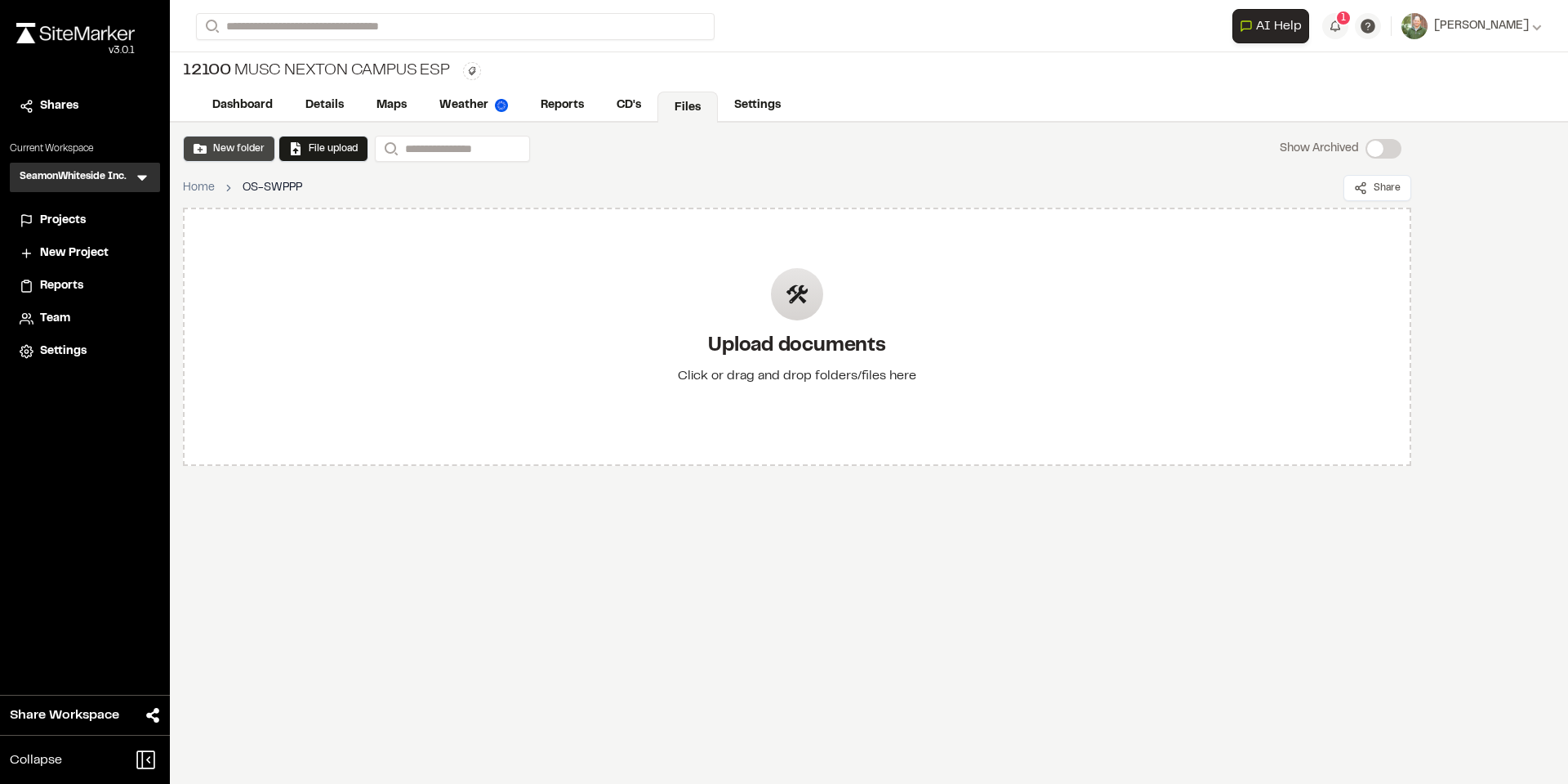
click at [252, 150] on button "New folder" at bounding box center [230, 148] width 71 height 15
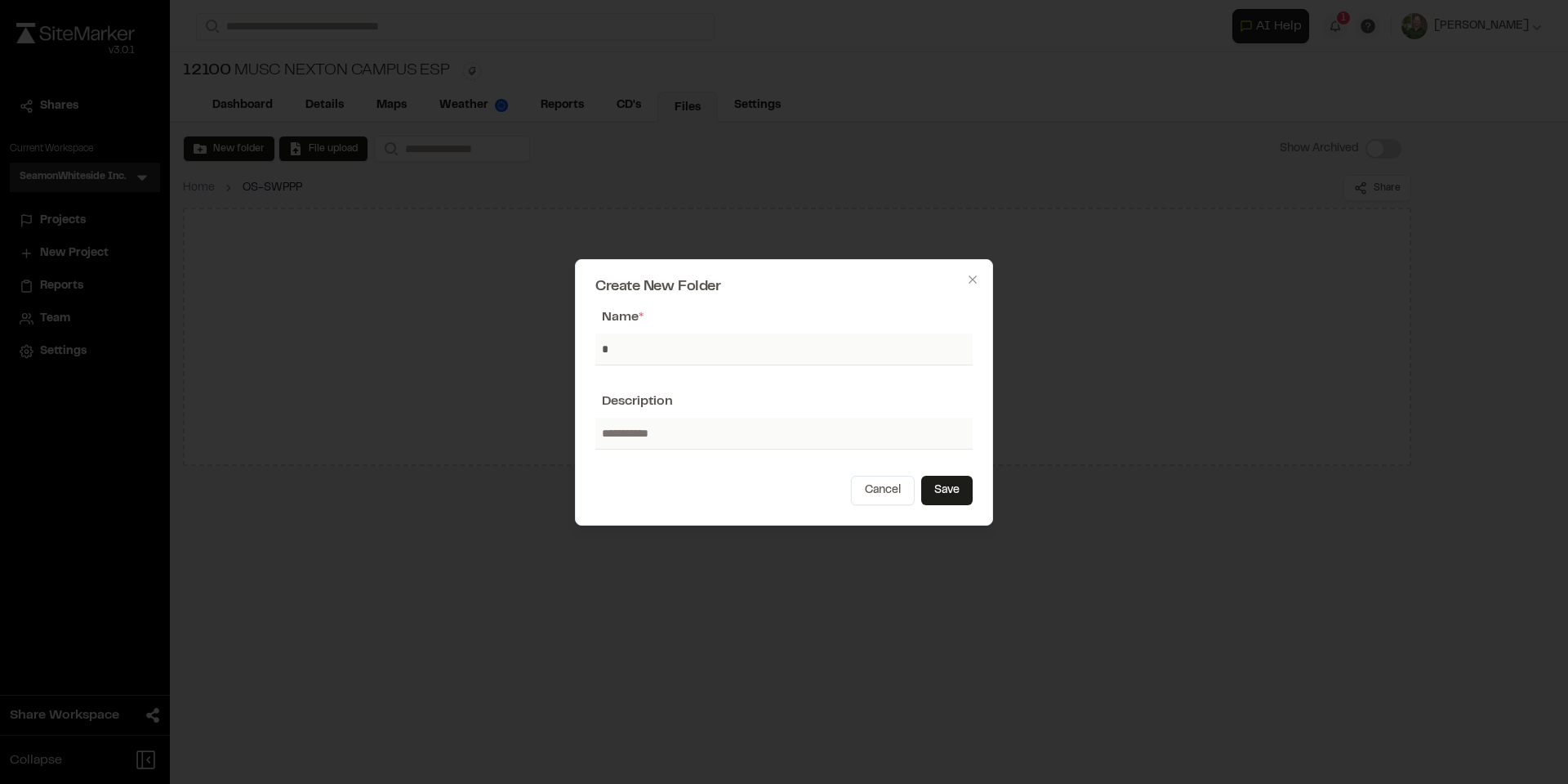
type input "**********"
click at [953, 485] on button "Save" at bounding box center [947, 491] width 51 height 30
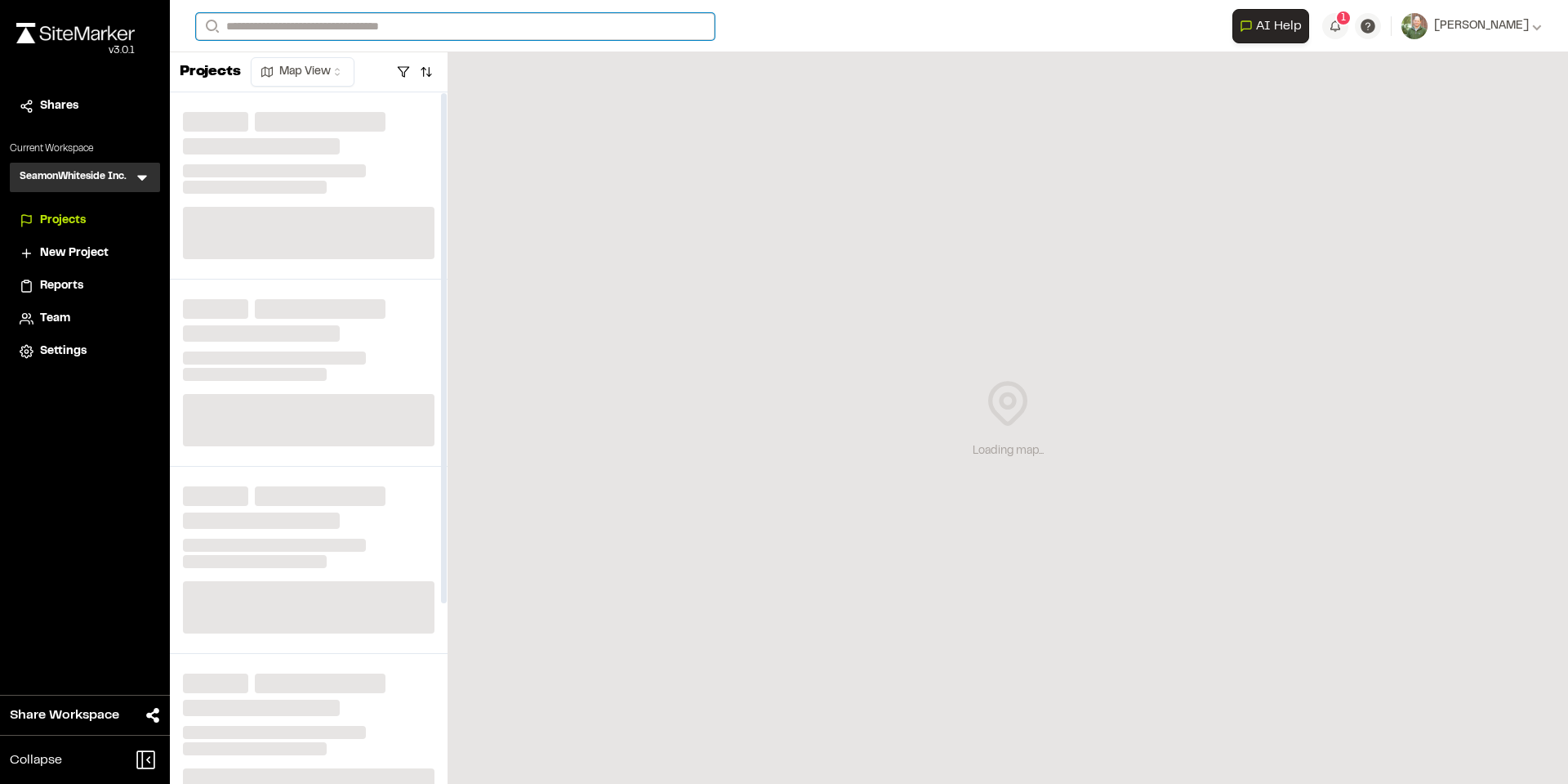
click at [304, 26] on input "Search" at bounding box center [455, 26] width 518 height 27
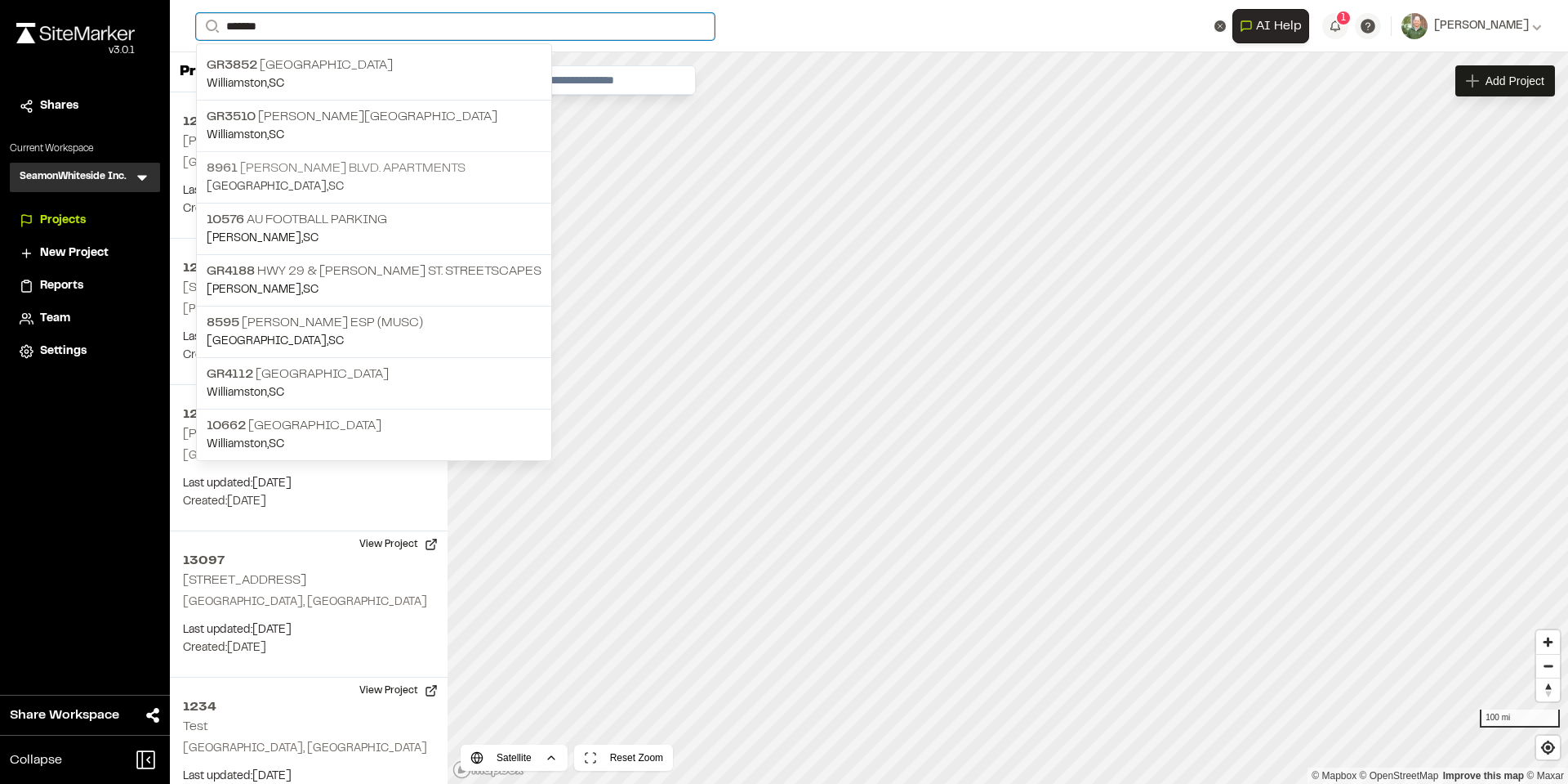
type input "*******"
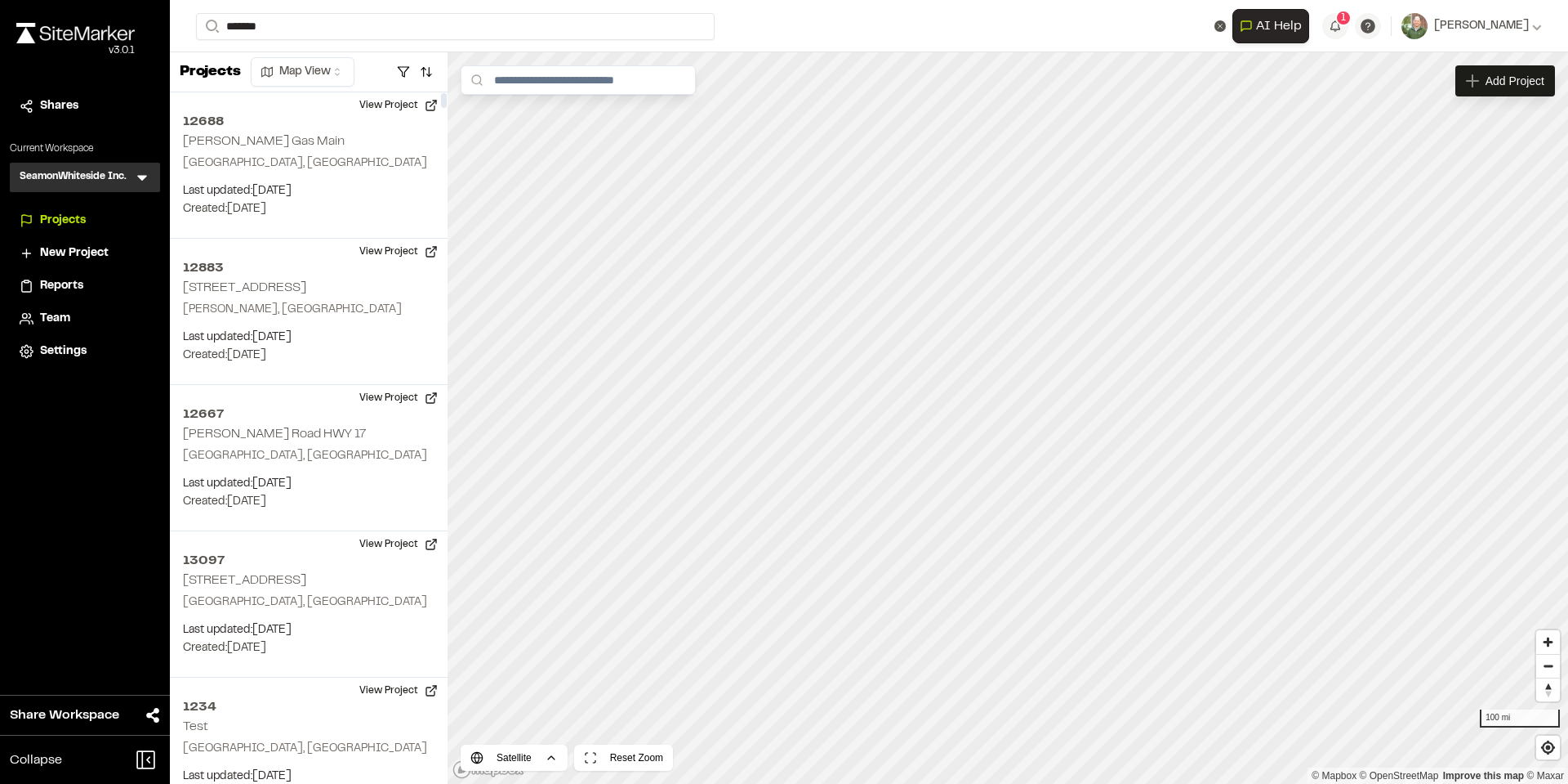
click at [359, 170] on p "[STREET_ADDRESS][PERSON_NAME] Apartments" at bounding box center [374, 168] width 335 height 20
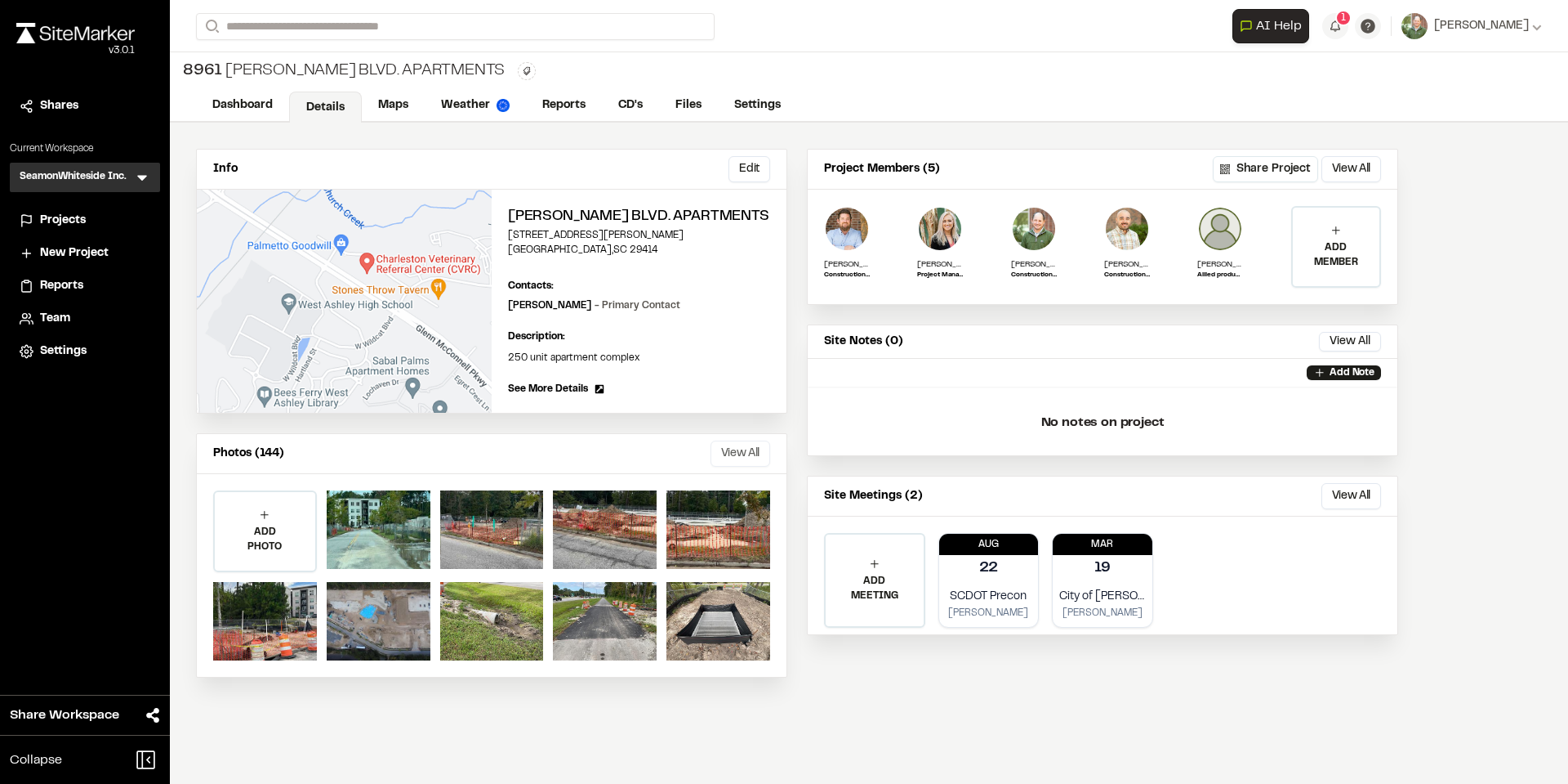
click at [720, 467] on button "View All" at bounding box center [740, 453] width 59 height 26
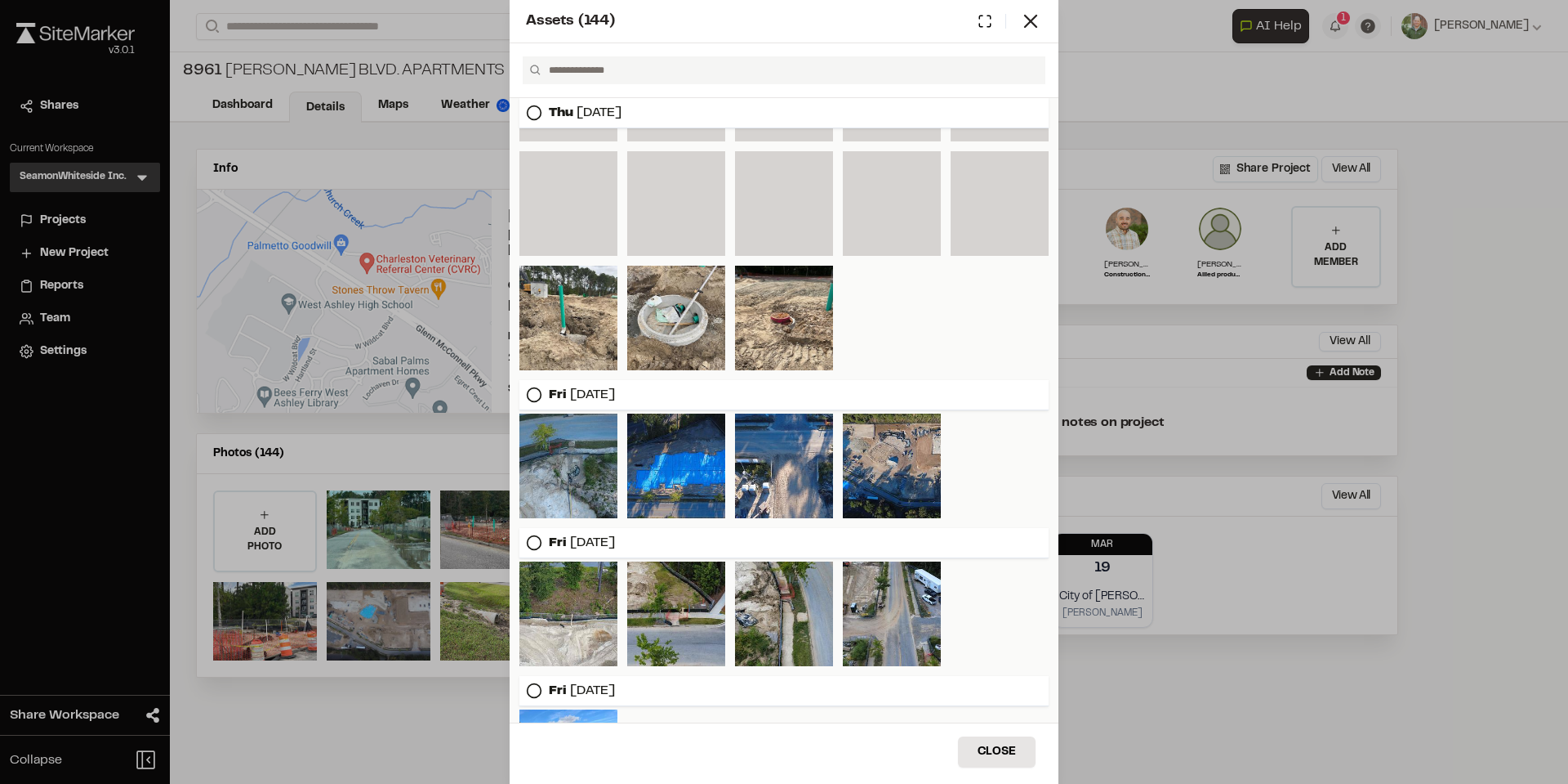
scroll to position [999, 0]
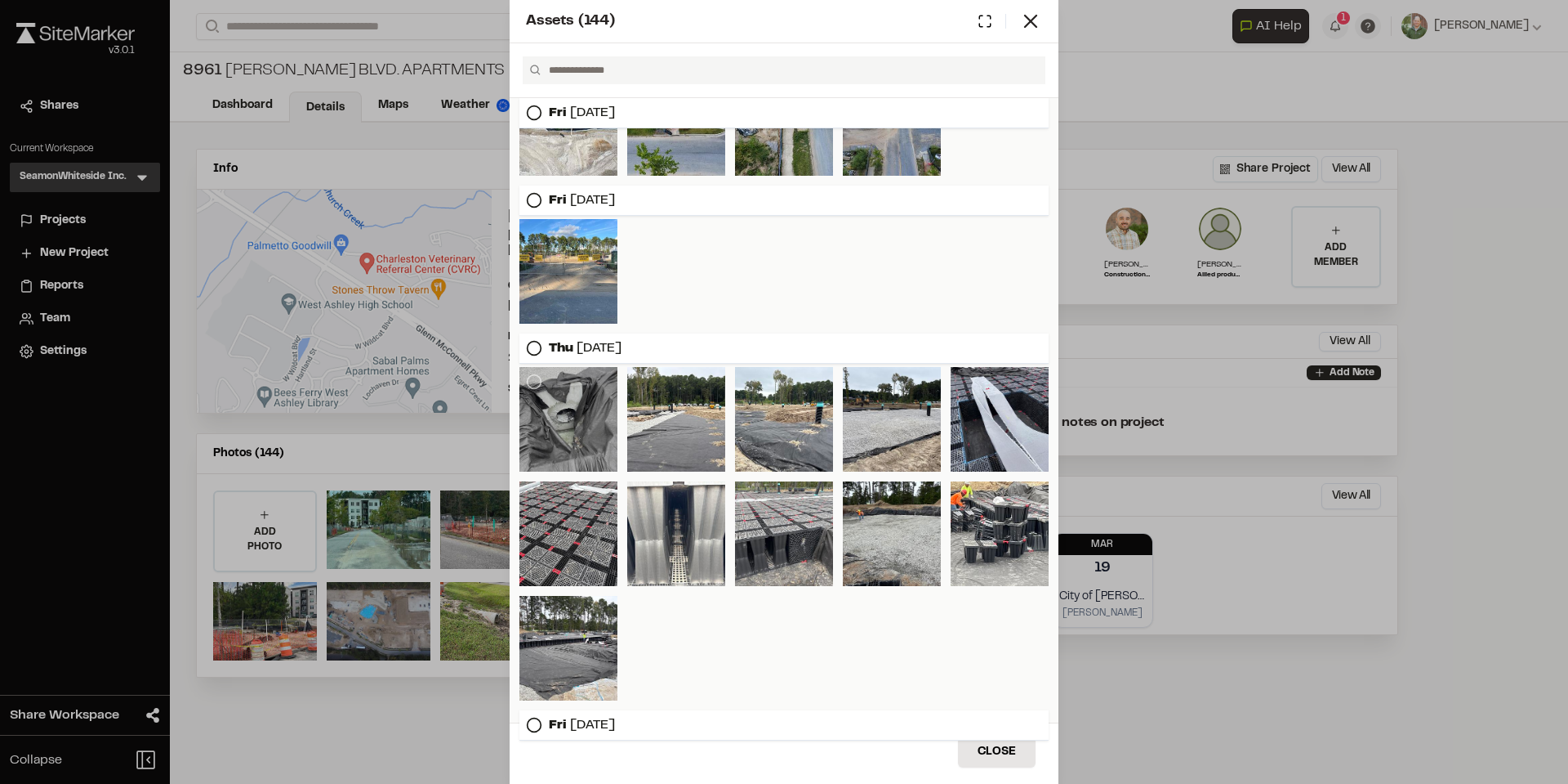
click at [606, 441] on div at bounding box center [568, 420] width 98 height 105
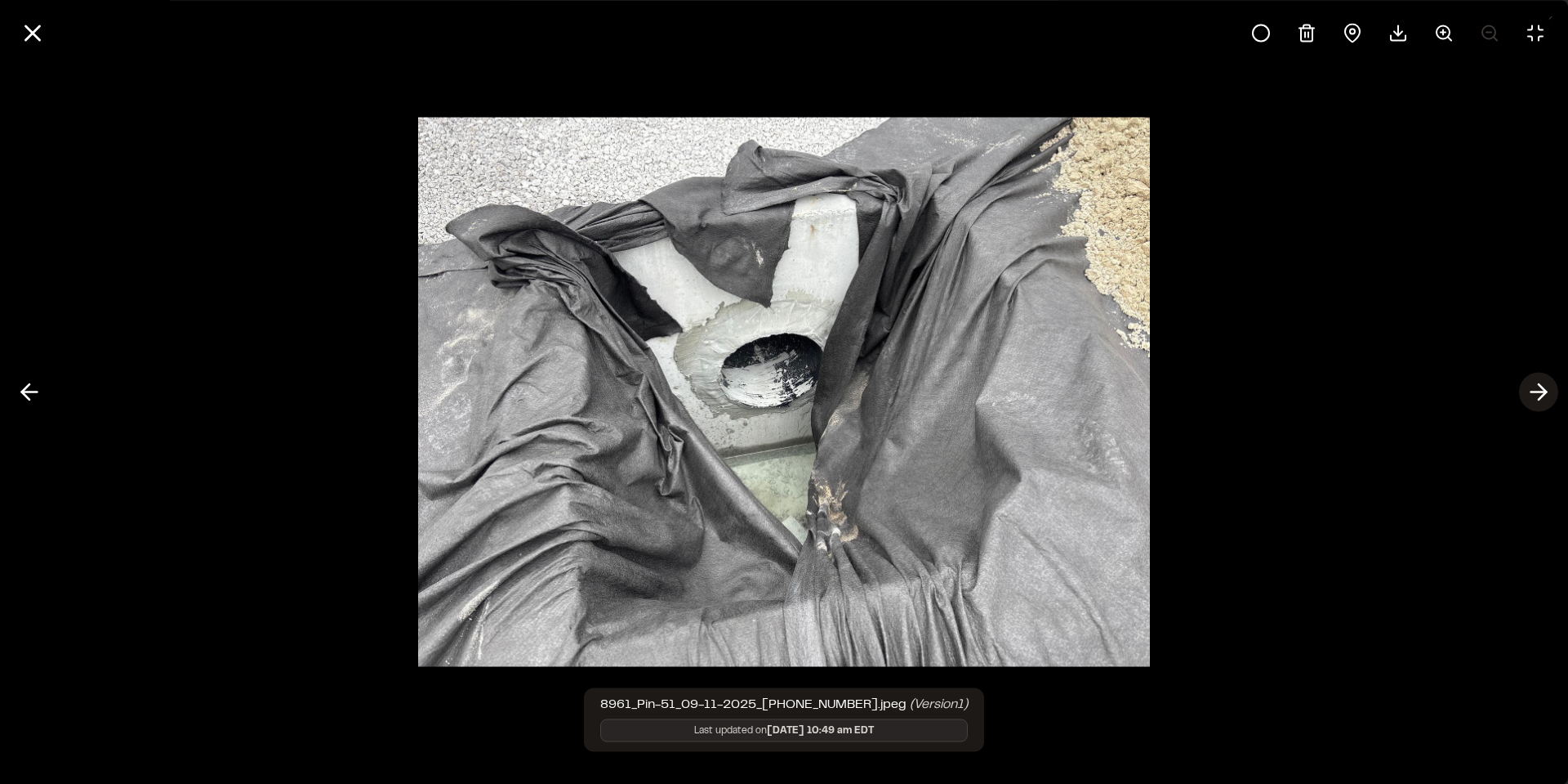
click at [1538, 390] on icon at bounding box center [1538, 392] width 26 height 28
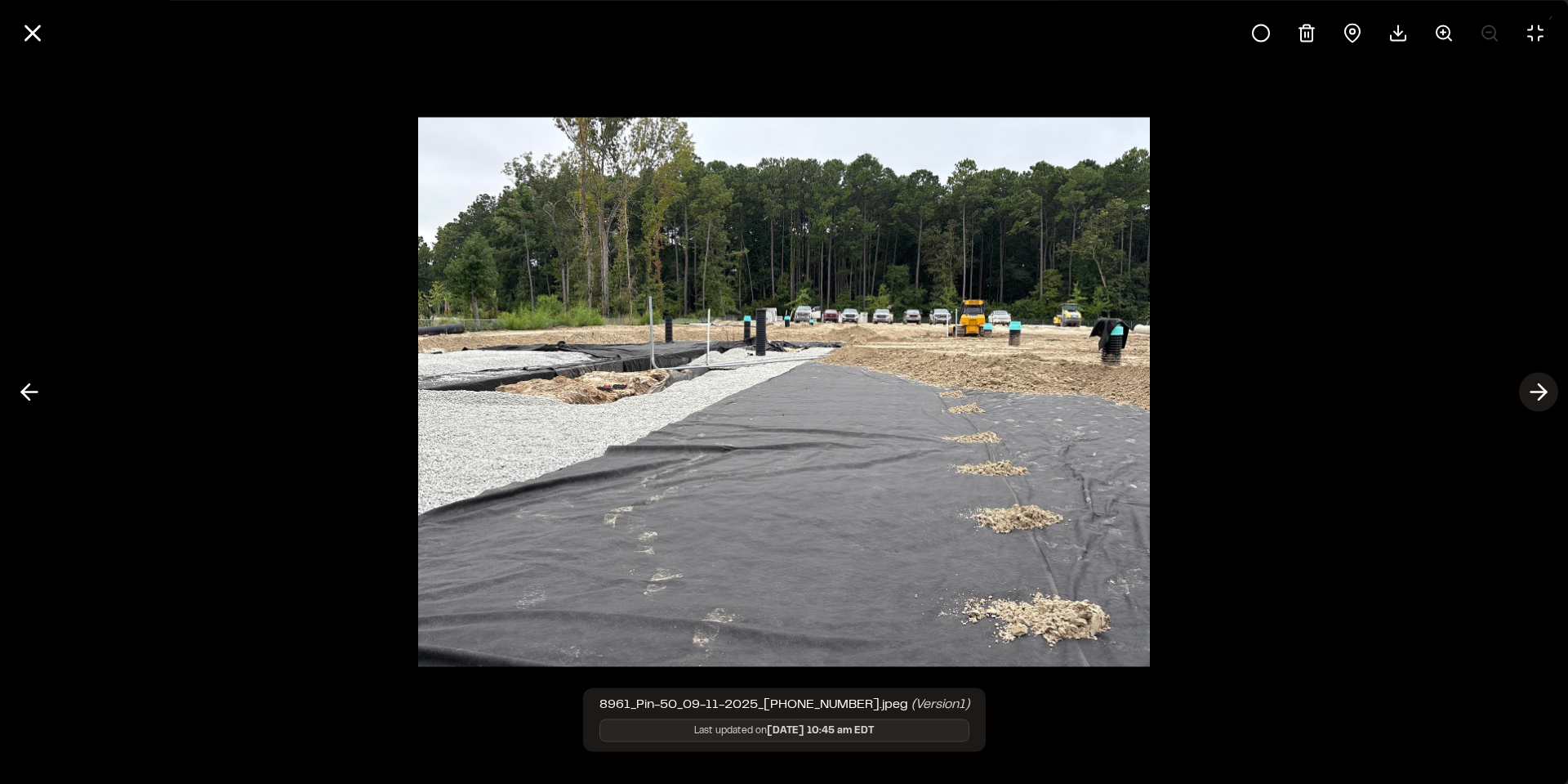
click at [1538, 390] on icon at bounding box center [1538, 392] width 26 height 28
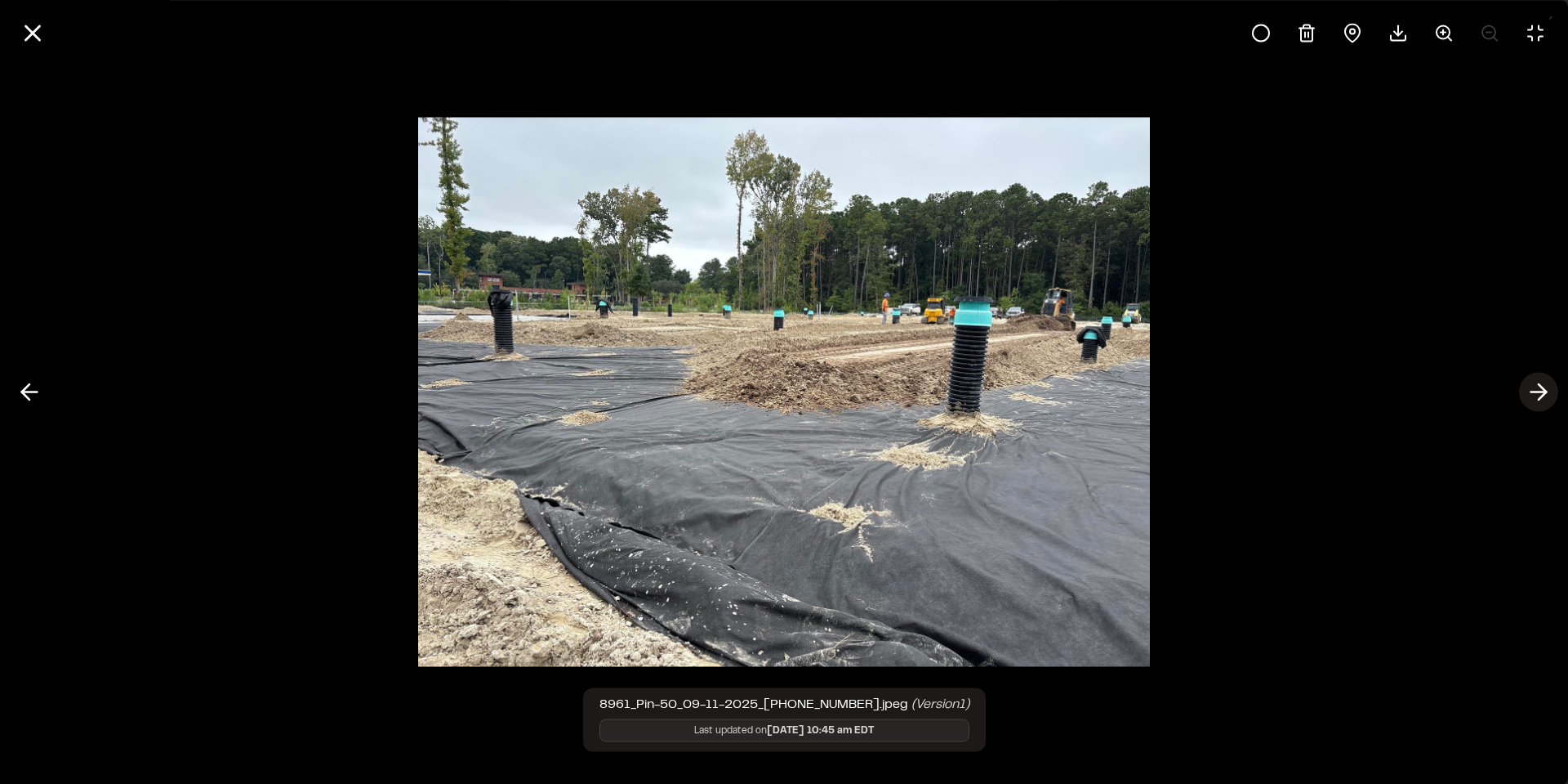
click at [1538, 390] on icon at bounding box center [1538, 392] width 26 height 28
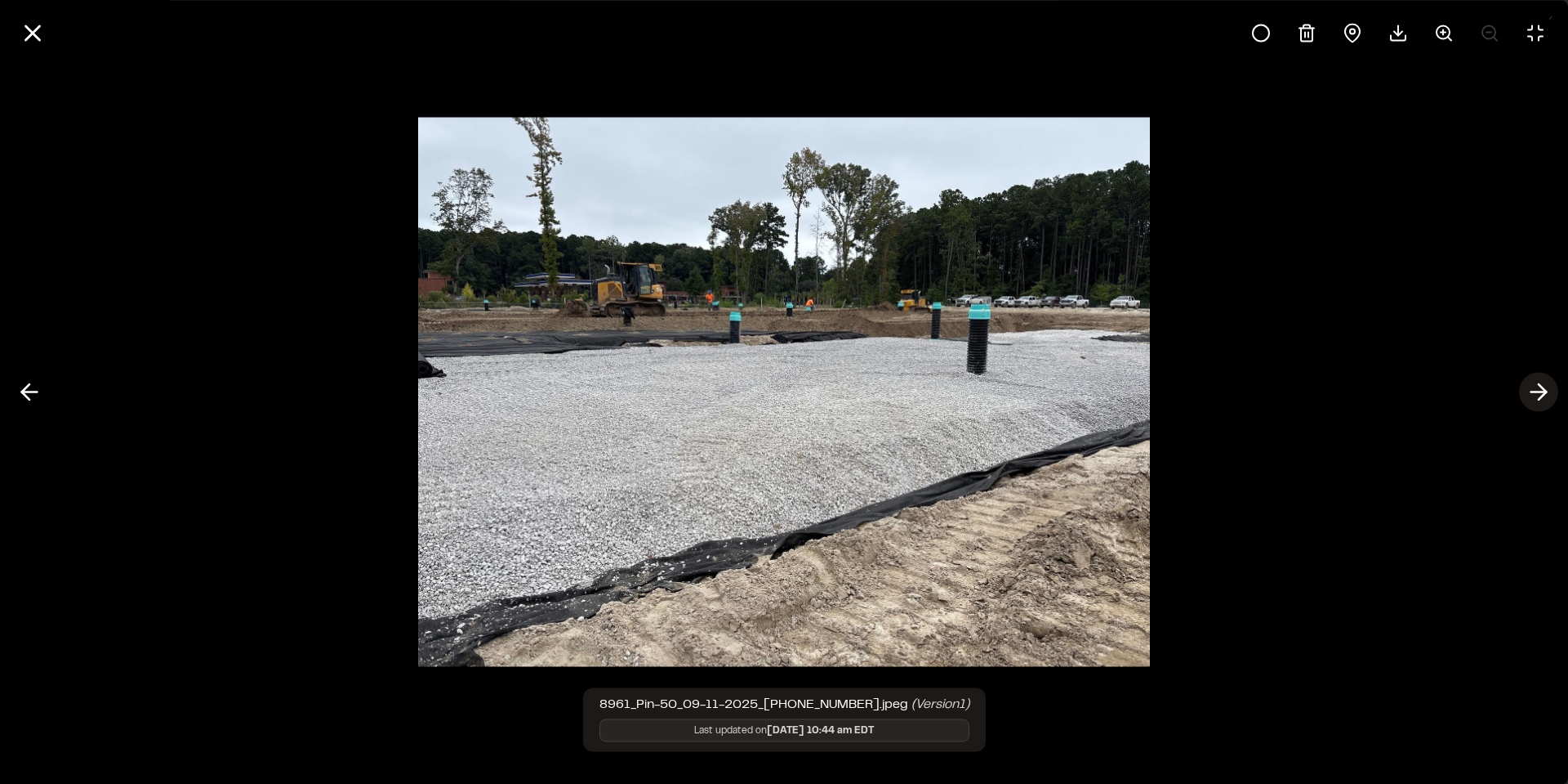
click at [1538, 390] on icon at bounding box center [1538, 392] width 26 height 28
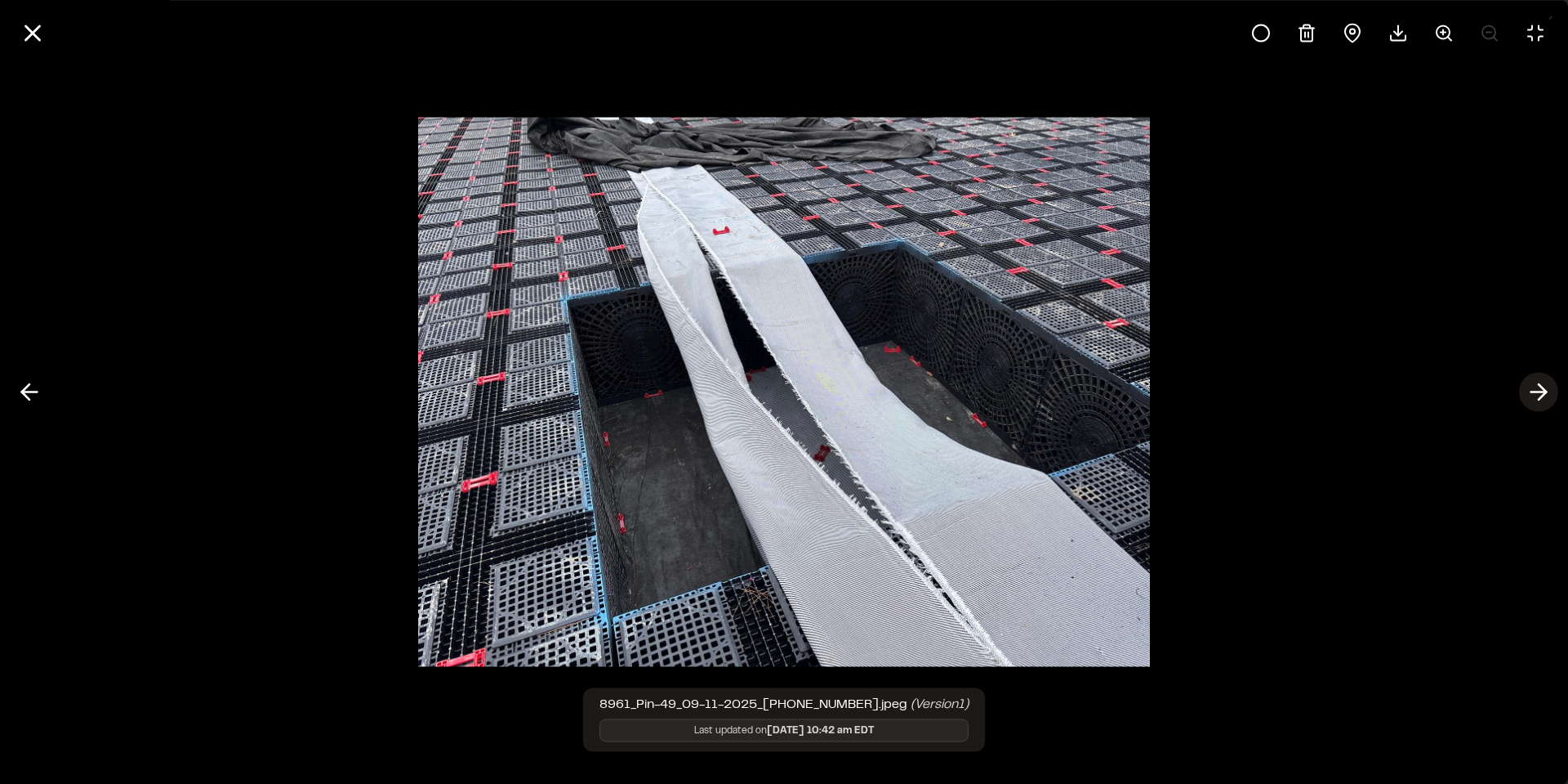
click at [1547, 396] on icon at bounding box center [1538, 392] width 26 height 28
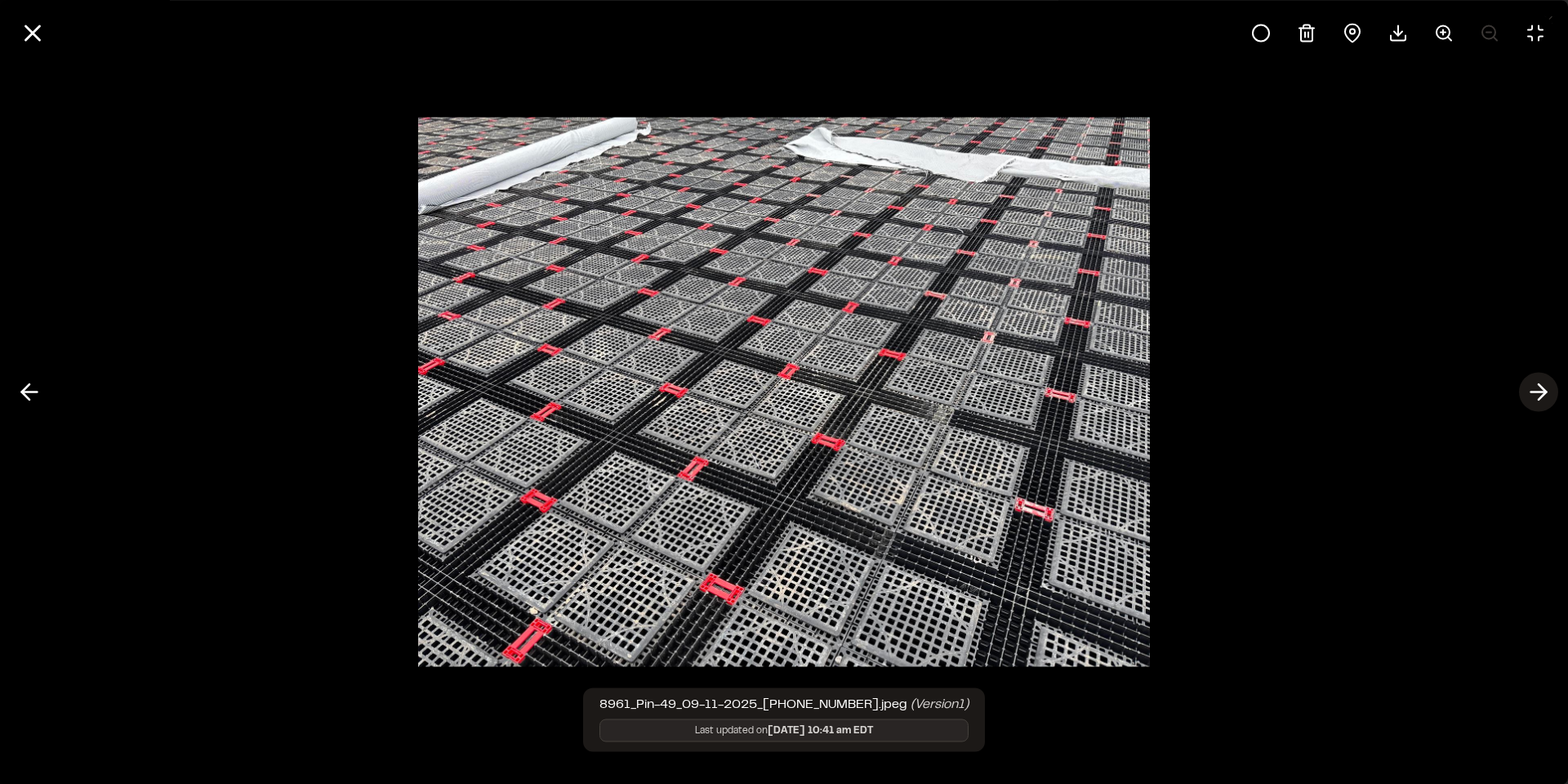
click at [1539, 392] on line at bounding box center [1539, 392] width 16 height 0
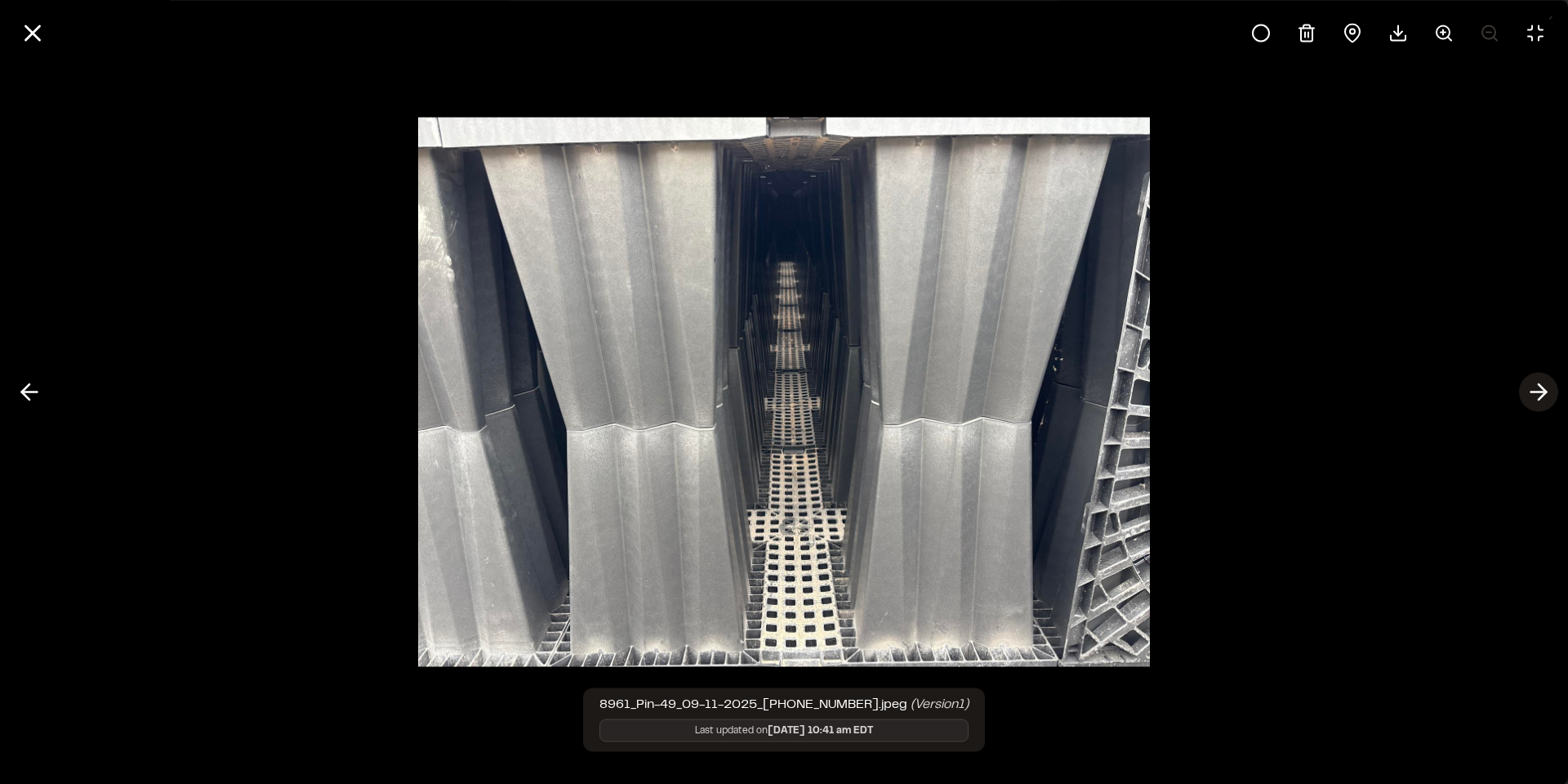
click at [1539, 392] on line at bounding box center [1539, 392] width 16 height 0
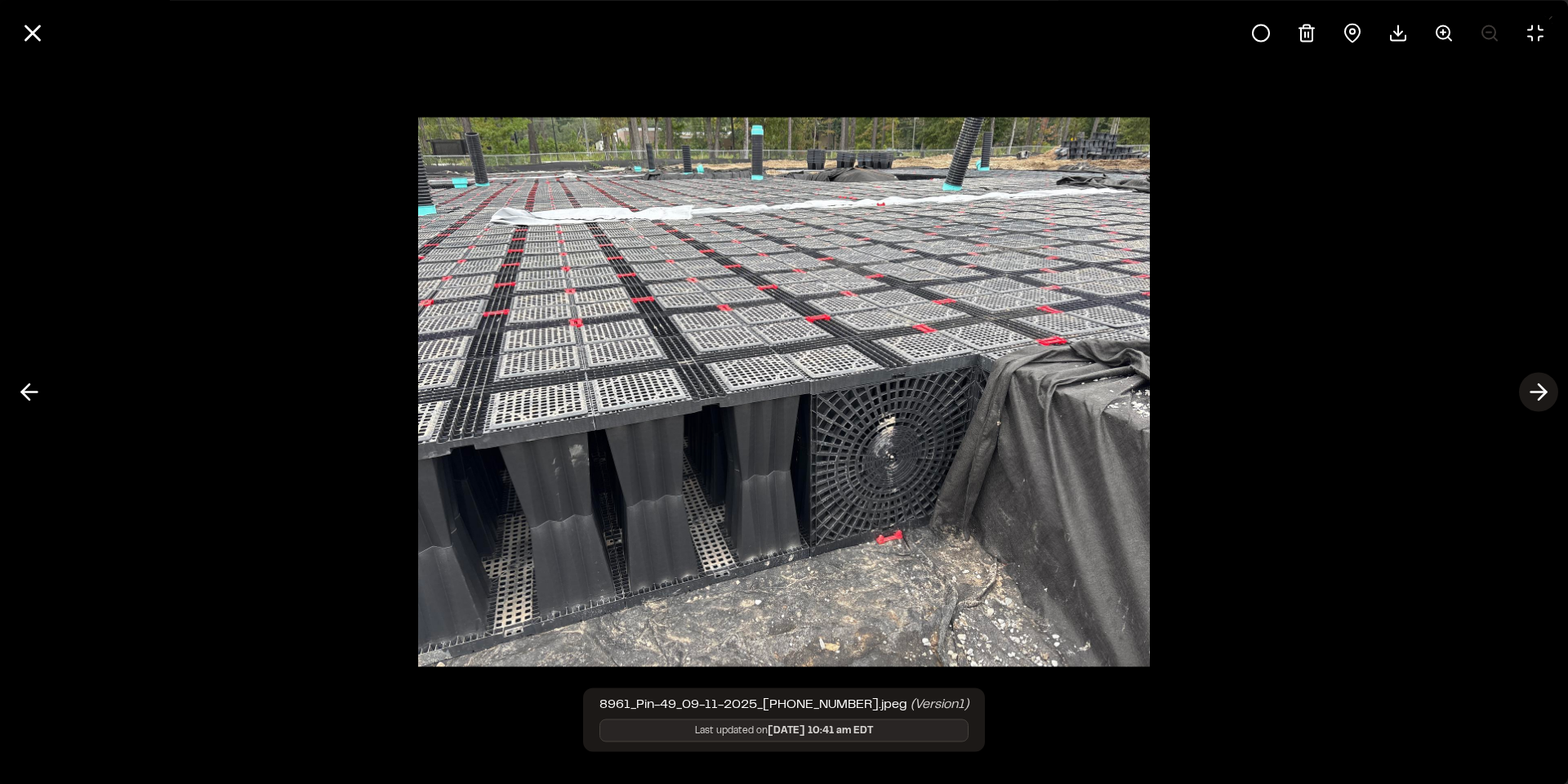
click at [1535, 392] on line at bounding box center [1539, 392] width 16 height 0
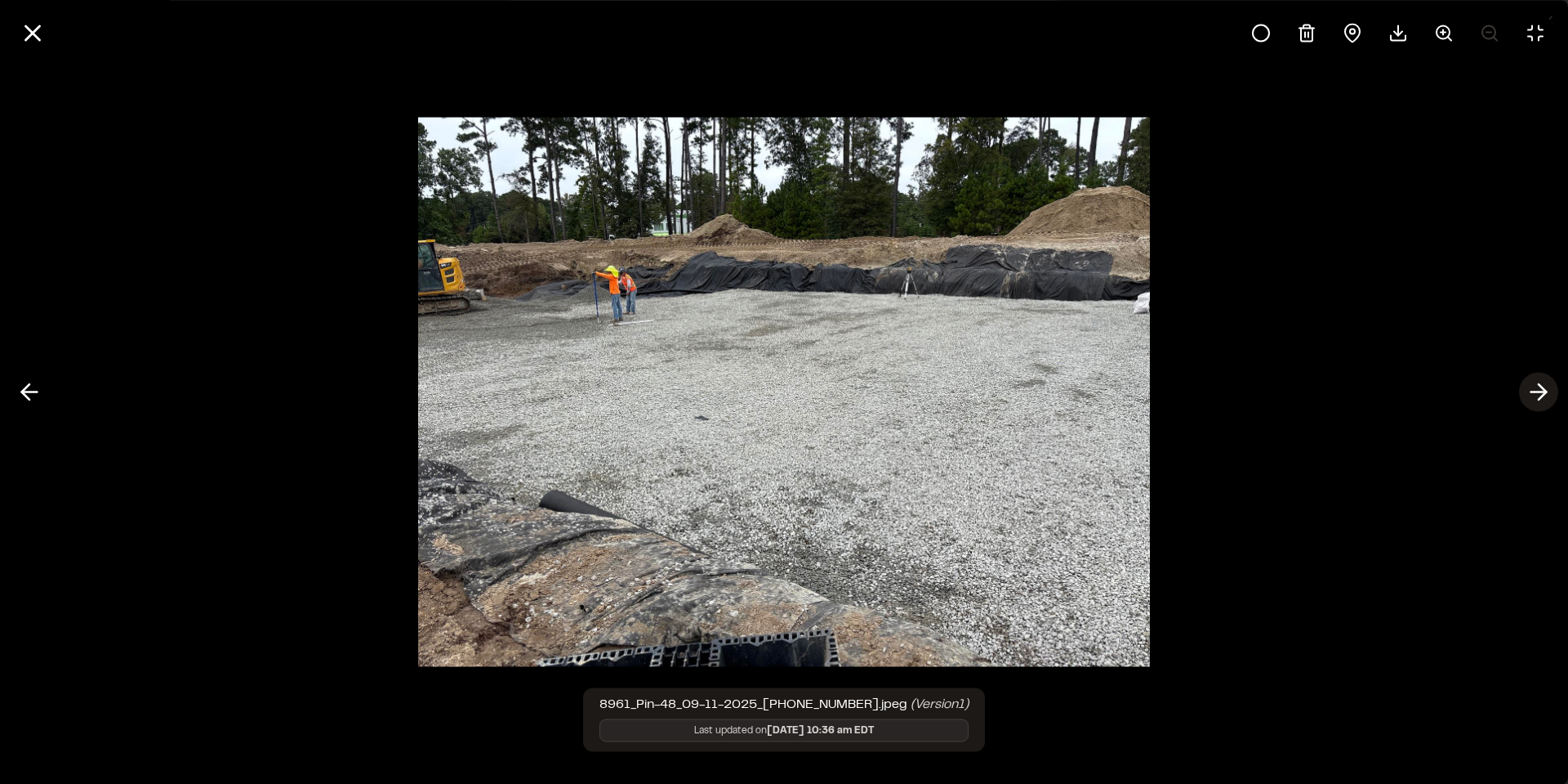
click at [1550, 387] on icon at bounding box center [1538, 392] width 26 height 28
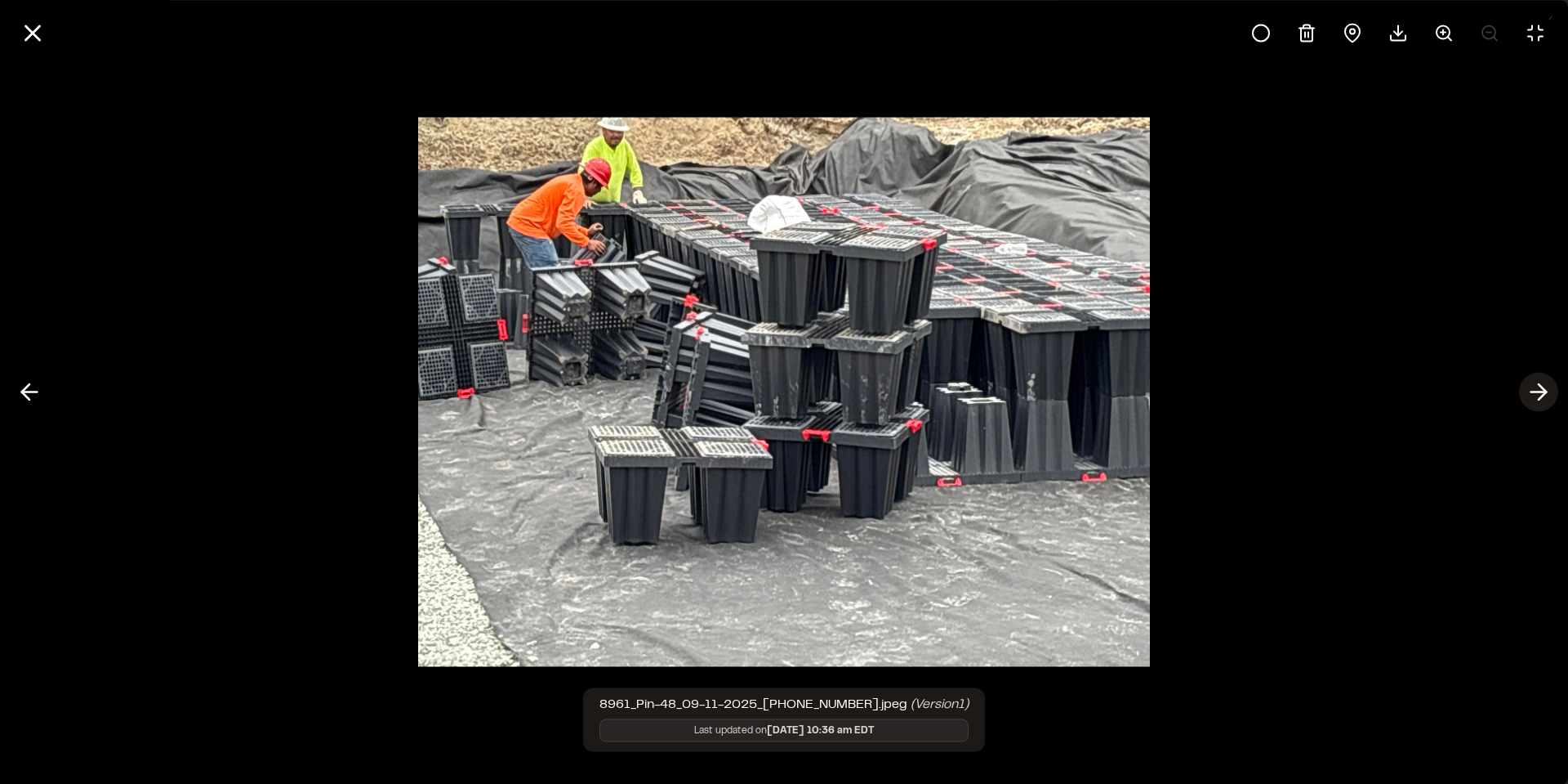
click at [1549, 386] on icon at bounding box center [1538, 392] width 26 height 28
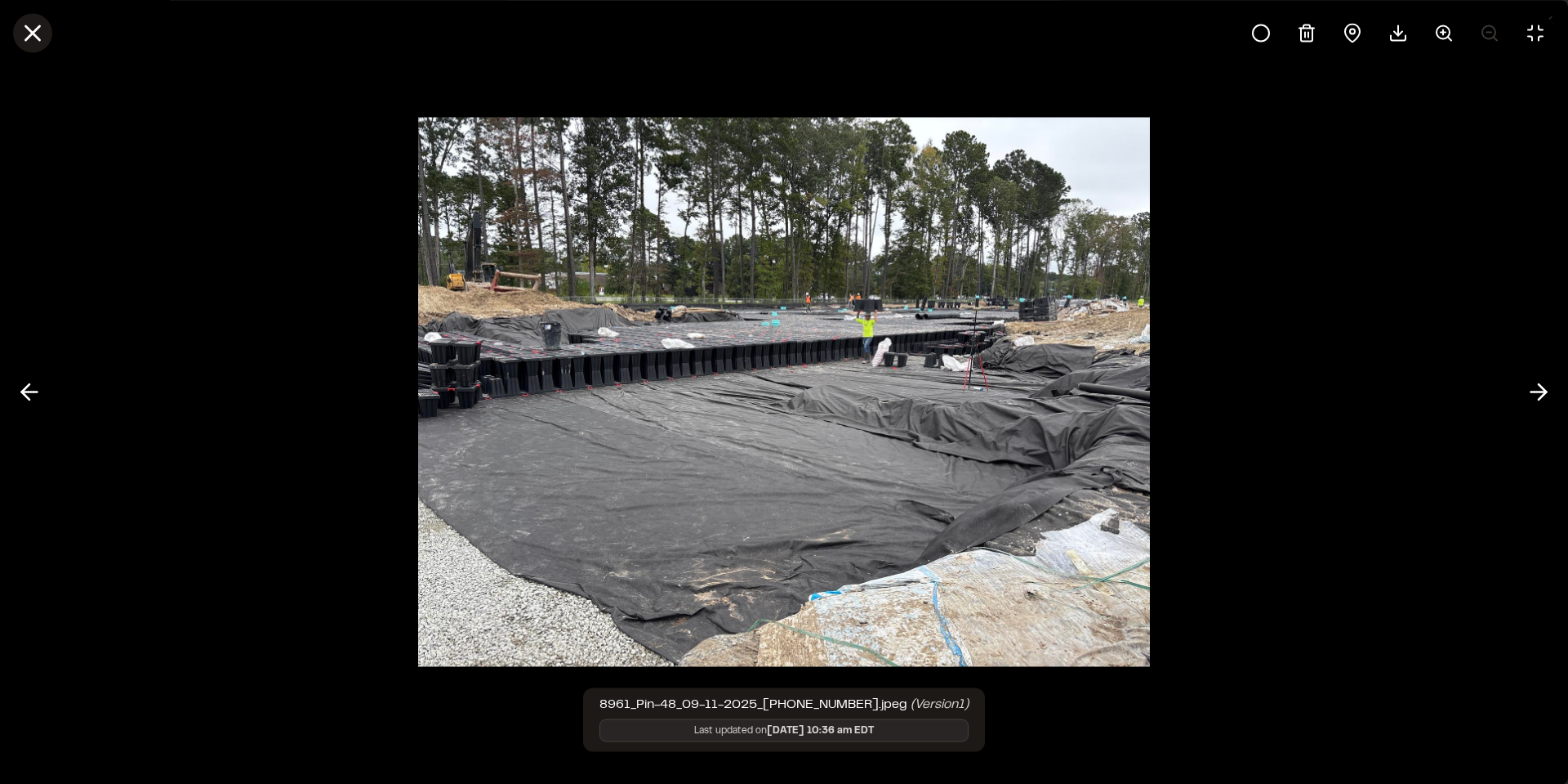
click at [29, 34] on icon at bounding box center [33, 33] width 28 height 28
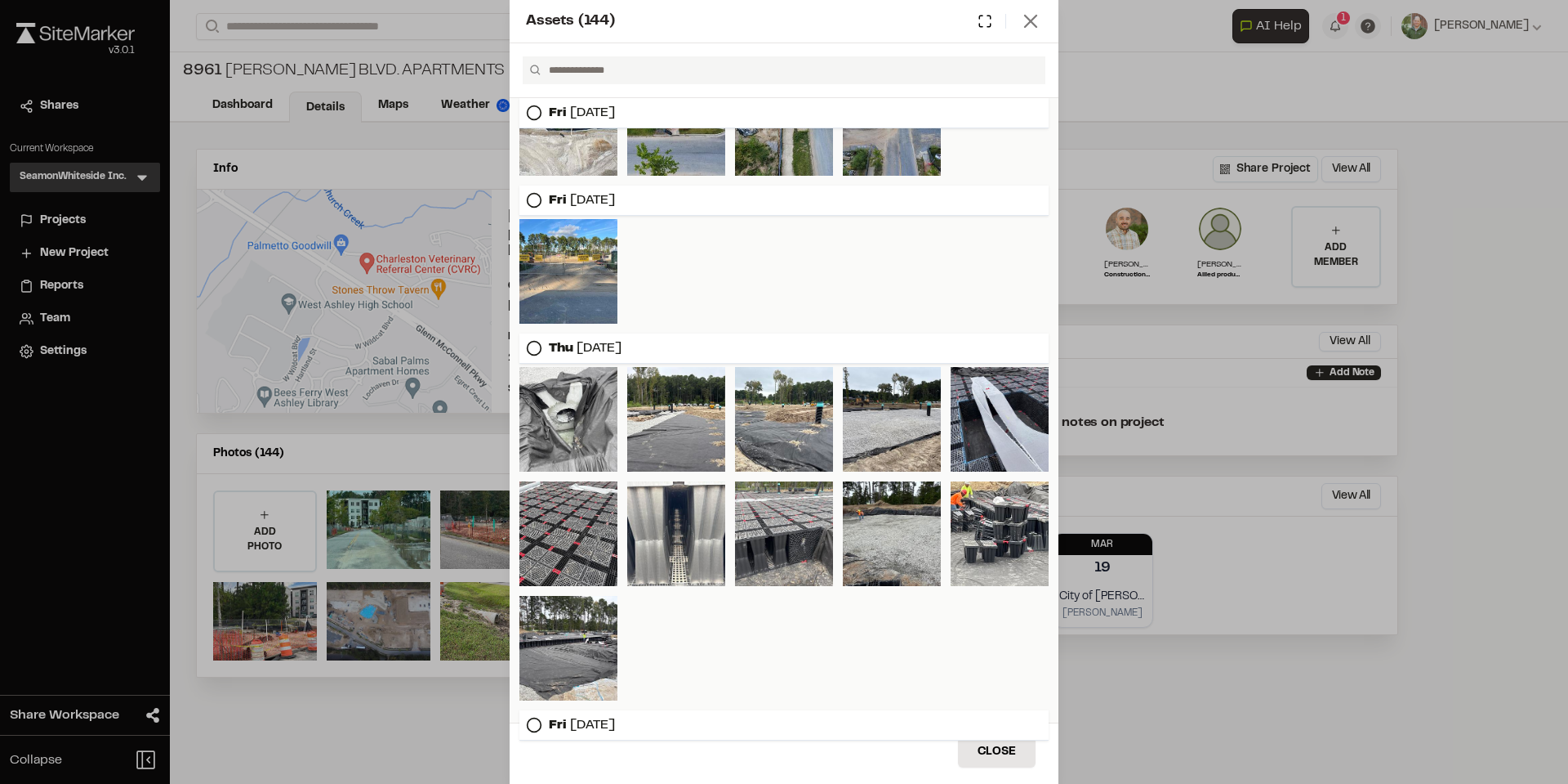
click at [1033, 17] on icon at bounding box center [1031, 21] width 23 height 23
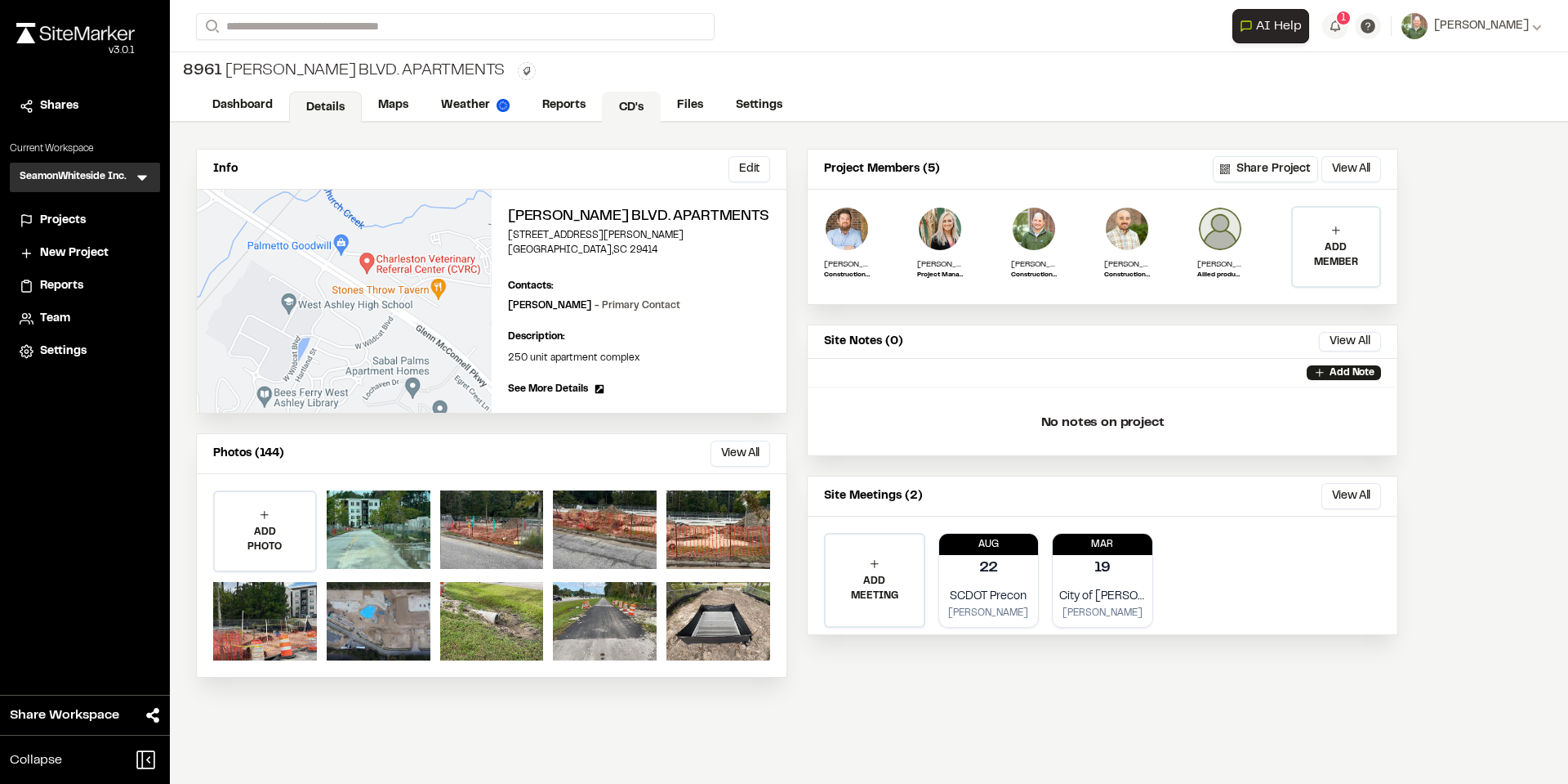
click at [626, 103] on link "CD's" at bounding box center [631, 106] width 58 height 31
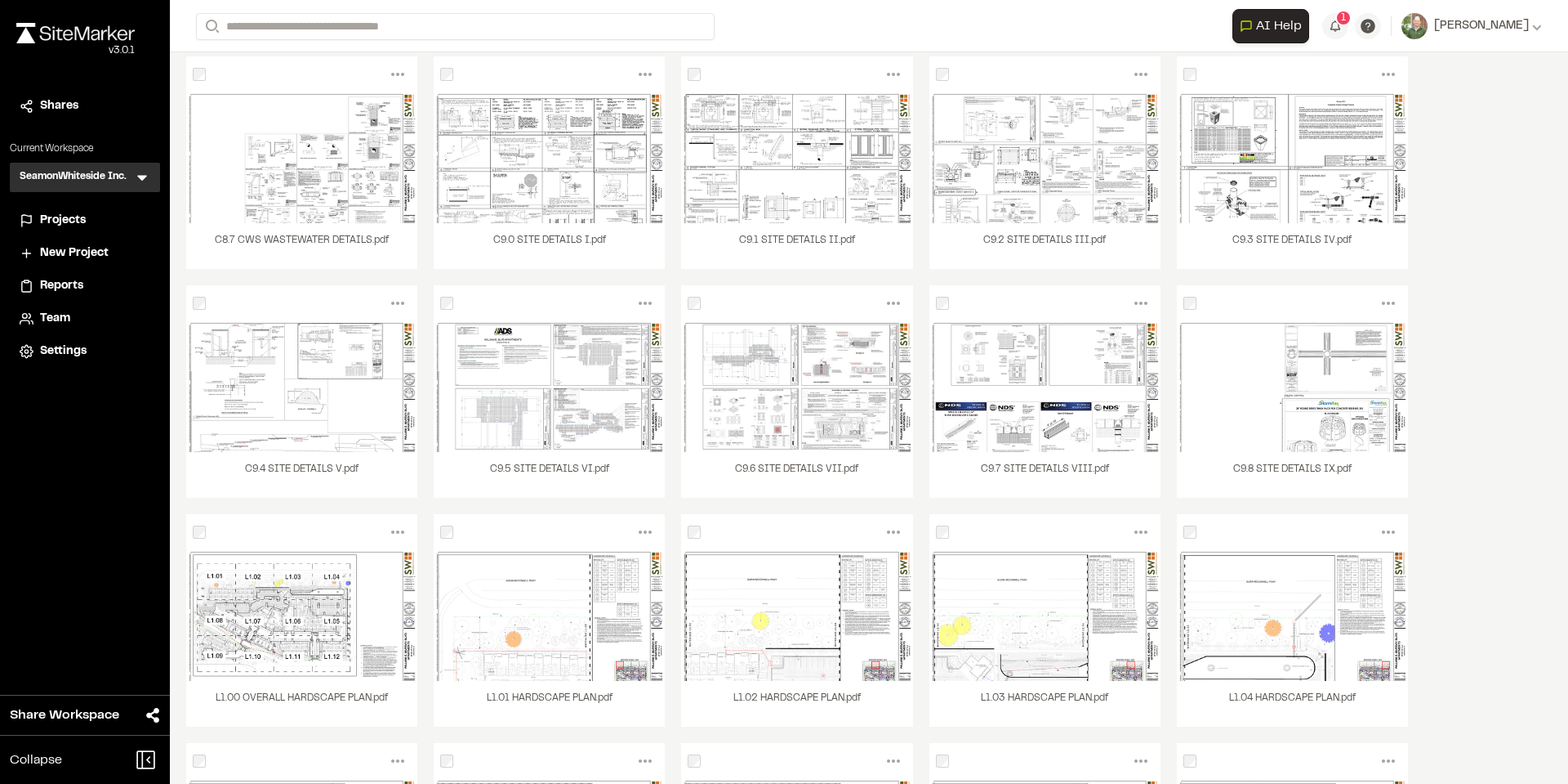
scroll to position [3110, 0]
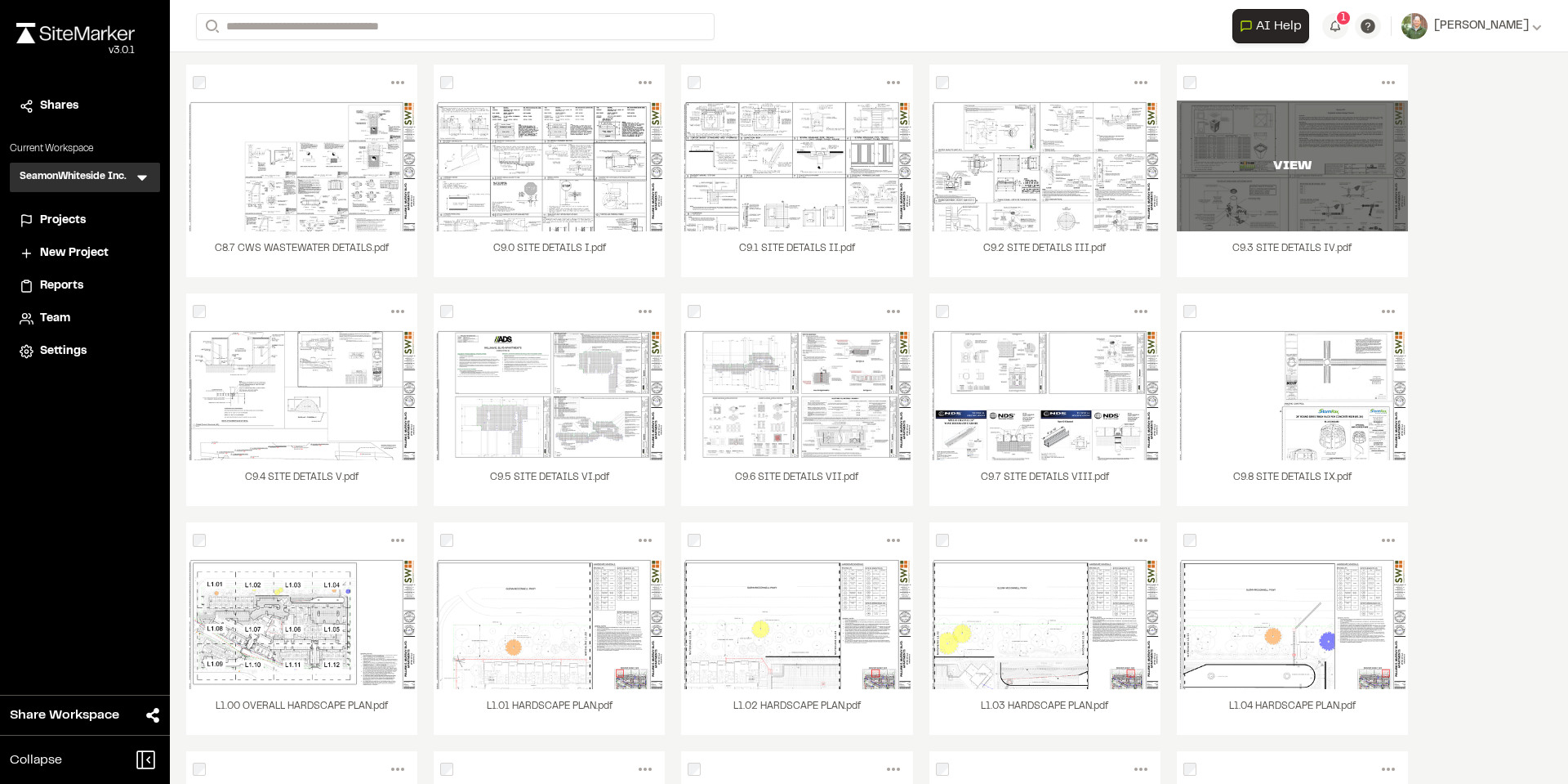
click at [1317, 212] on div "VIEW" at bounding box center [1293, 166] width 231 height 131
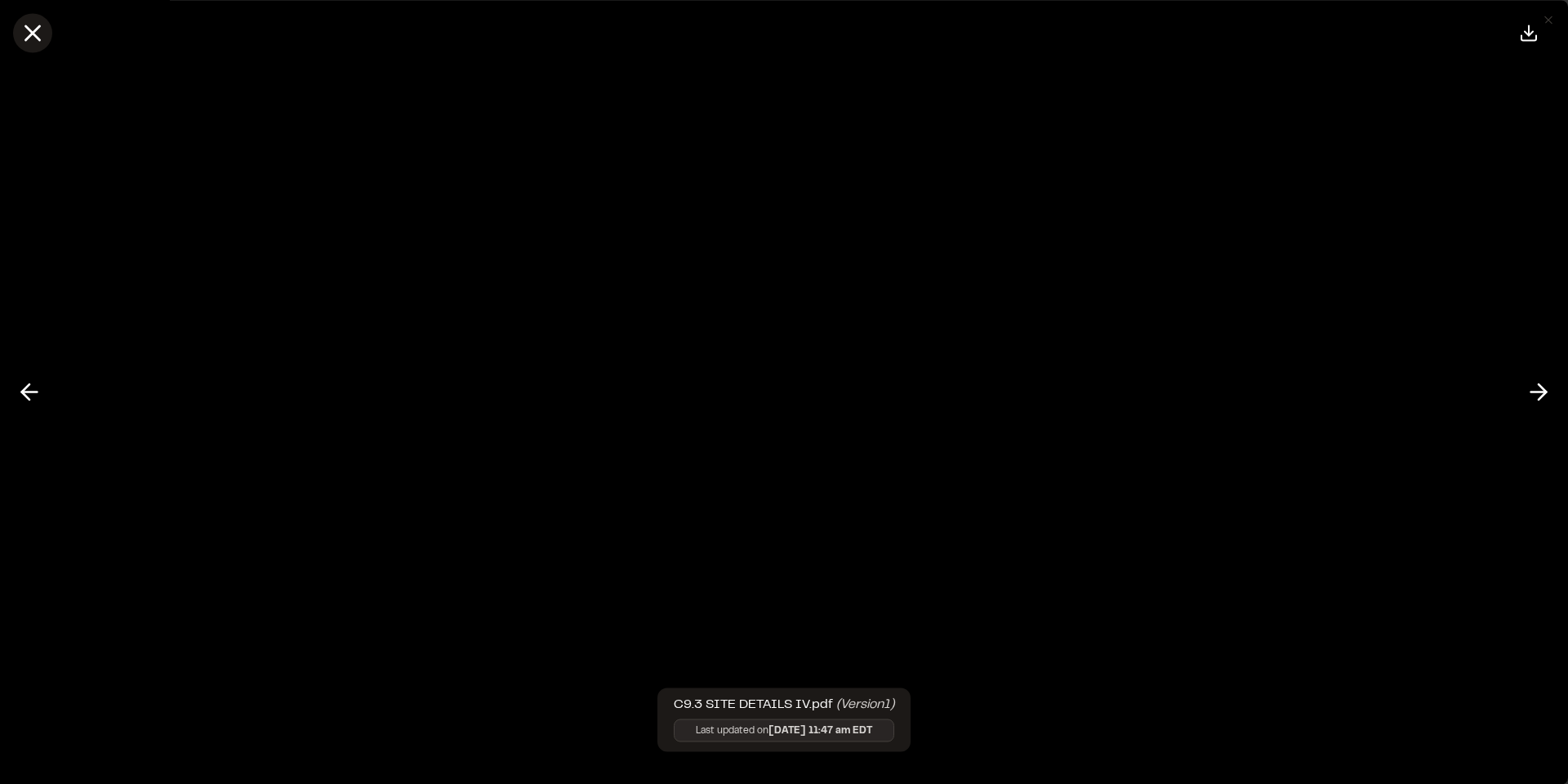
click at [30, 37] on line at bounding box center [33, 33] width 14 height 14
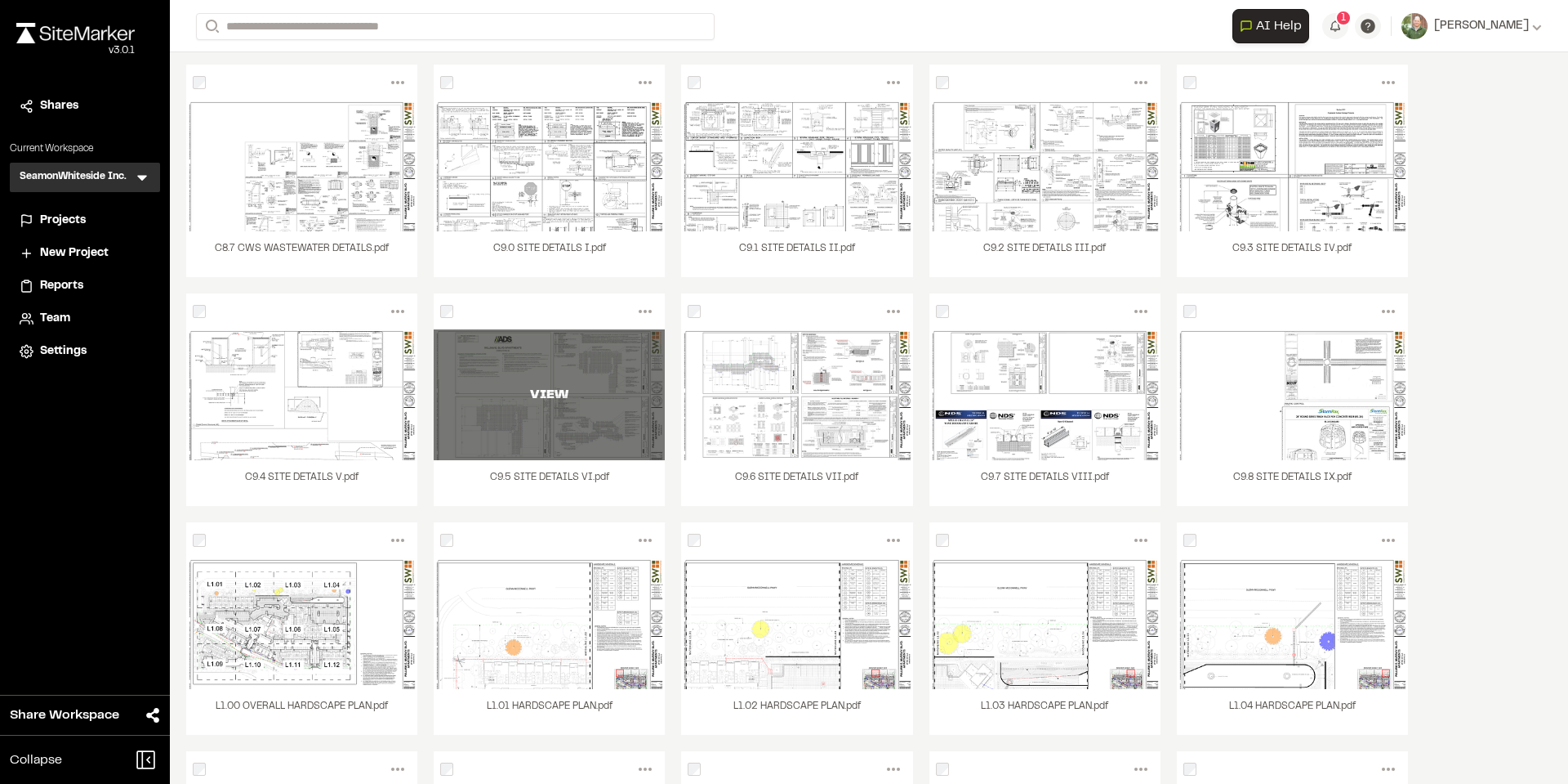
click at [593, 406] on div "VIEW" at bounding box center [549, 395] width 231 height 131
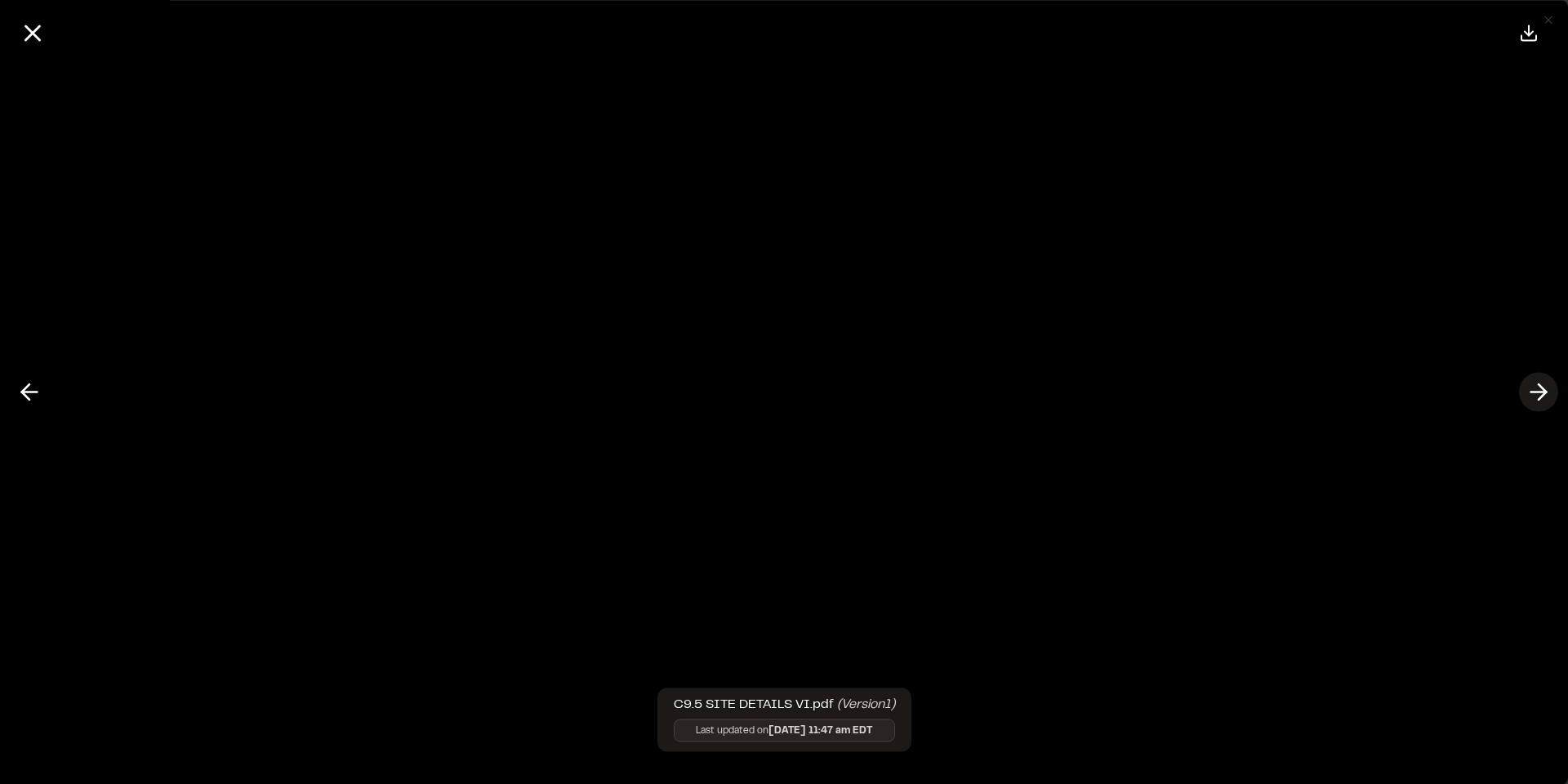
click at [1538, 386] on icon at bounding box center [1538, 392] width 26 height 28
click at [1543, 384] on icon at bounding box center [1538, 392] width 26 height 28
